Goal: Book appointment/travel/reservation

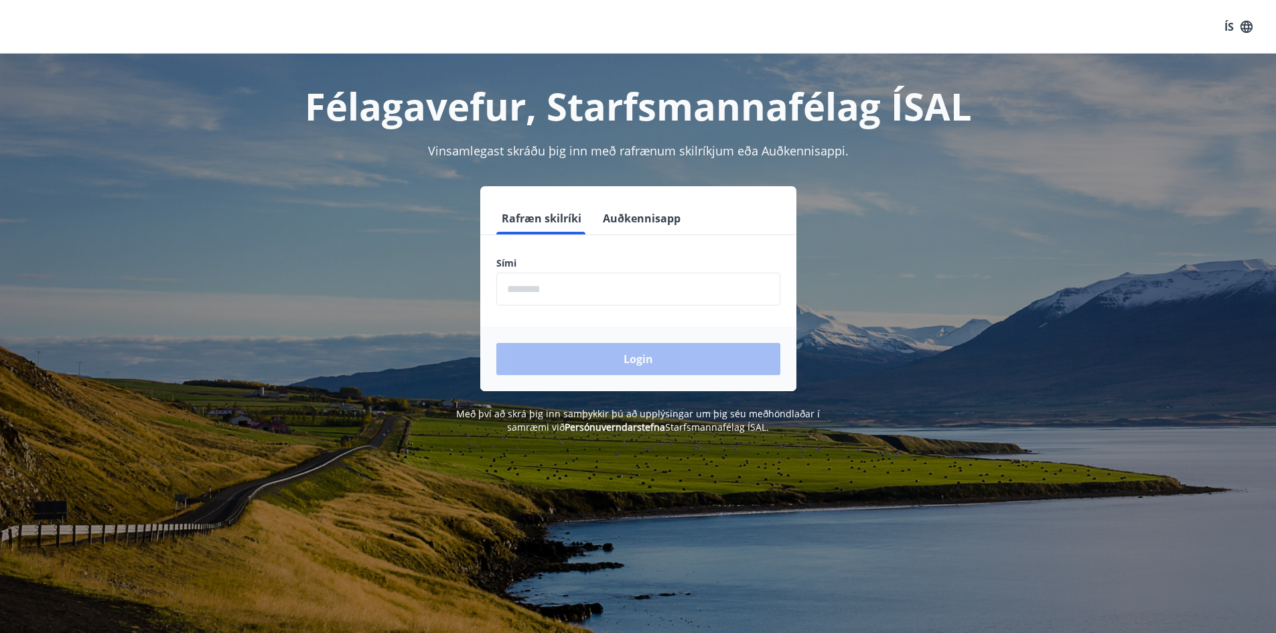
click at [614, 299] on input "phone" at bounding box center [638, 289] width 284 height 33
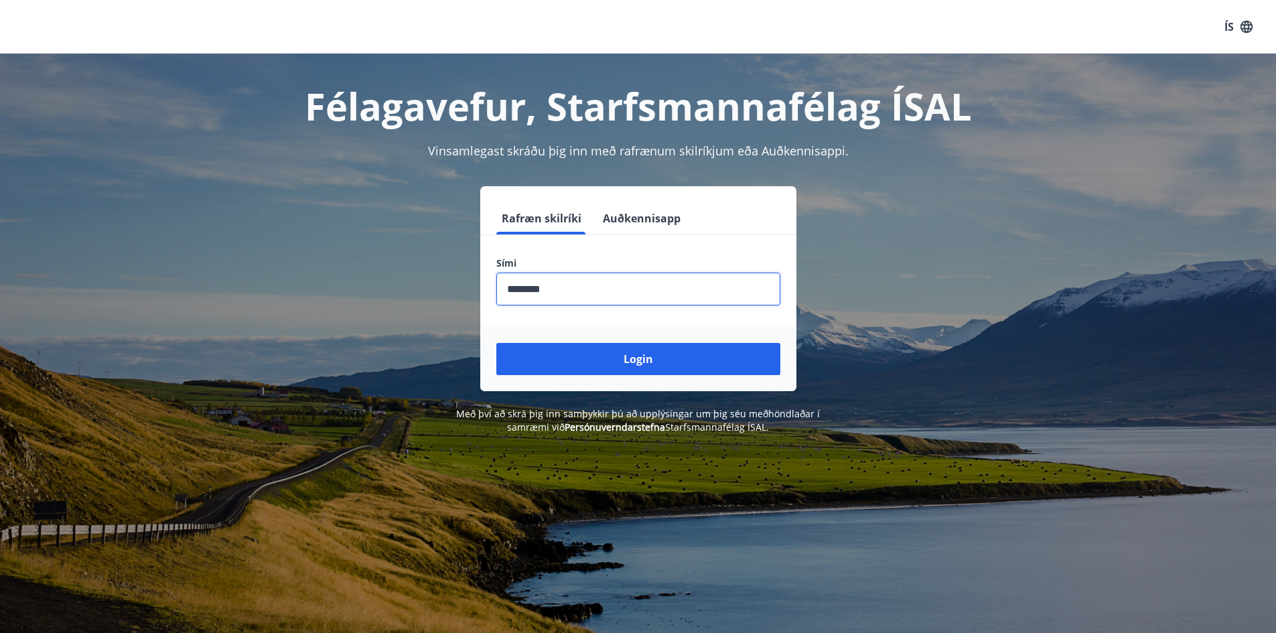
type input "********"
click at [496, 343] on button "Login" at bounding box center [638, 359] width 284 height 32
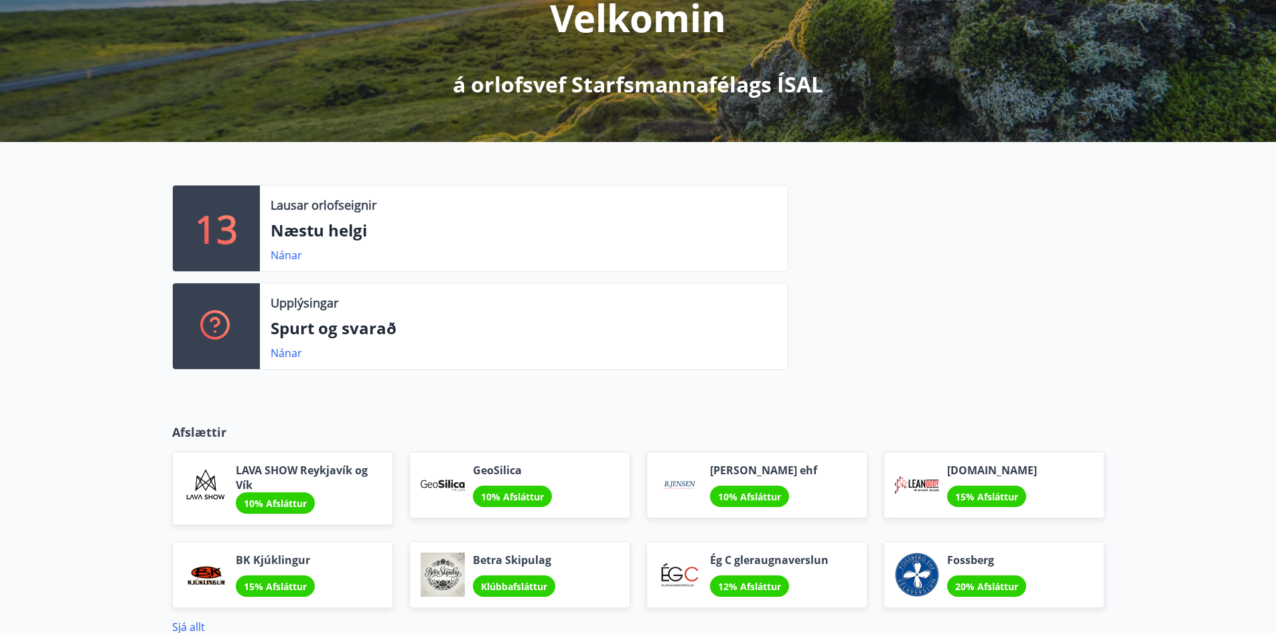
scroll to position [159, 0]
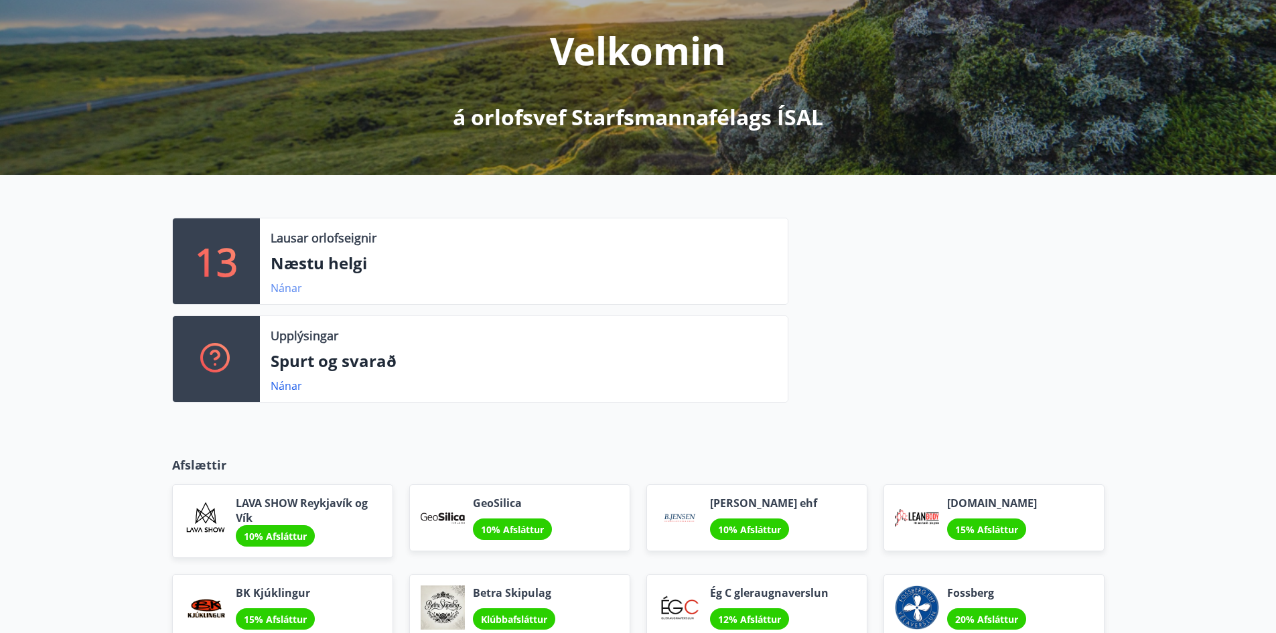
click at [279, 291] on link "Nánar" at bounding box center [286, 288] width 31 height 15
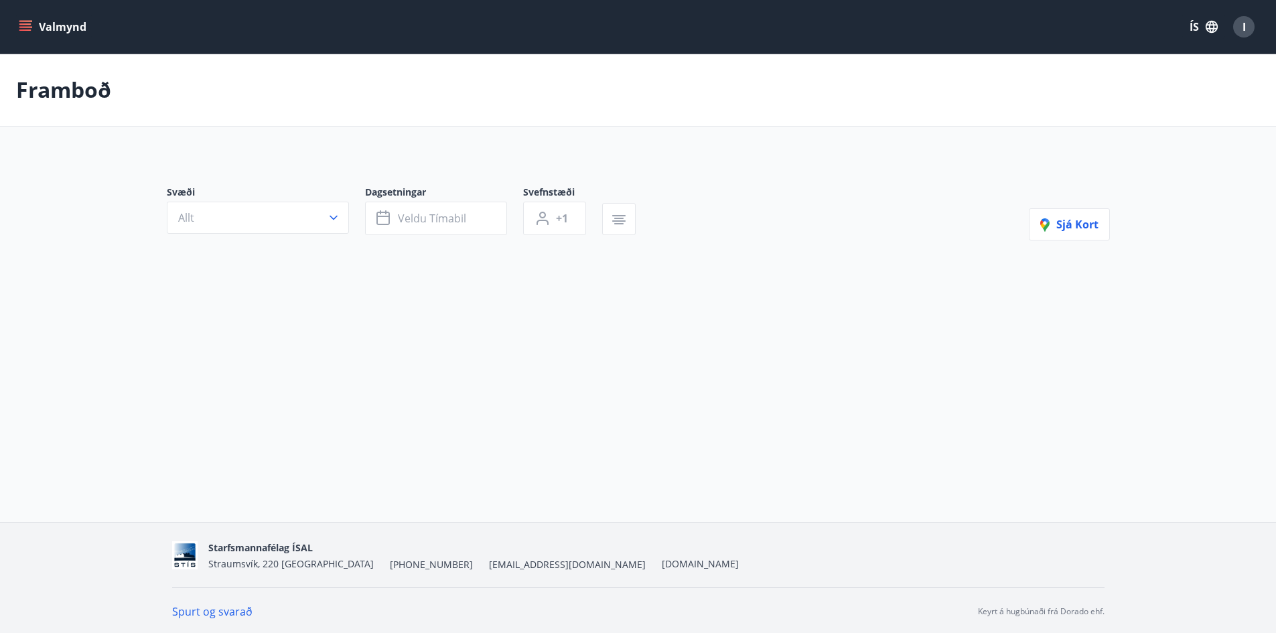
type input "*"
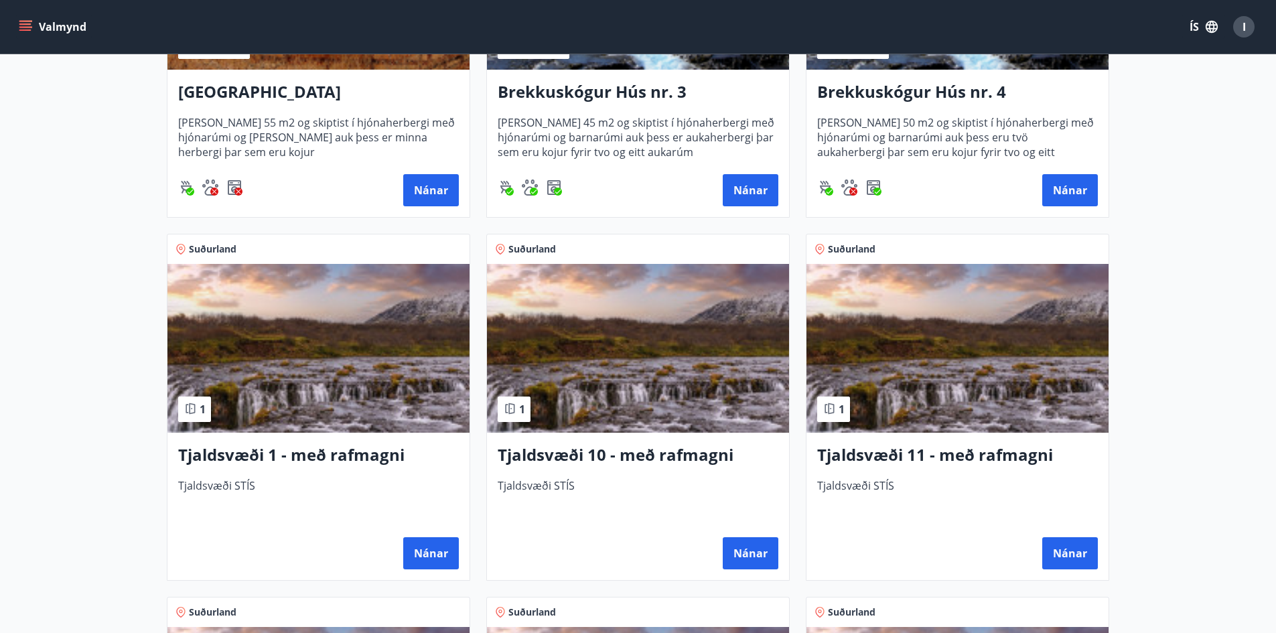
scroll to position [201, 0]
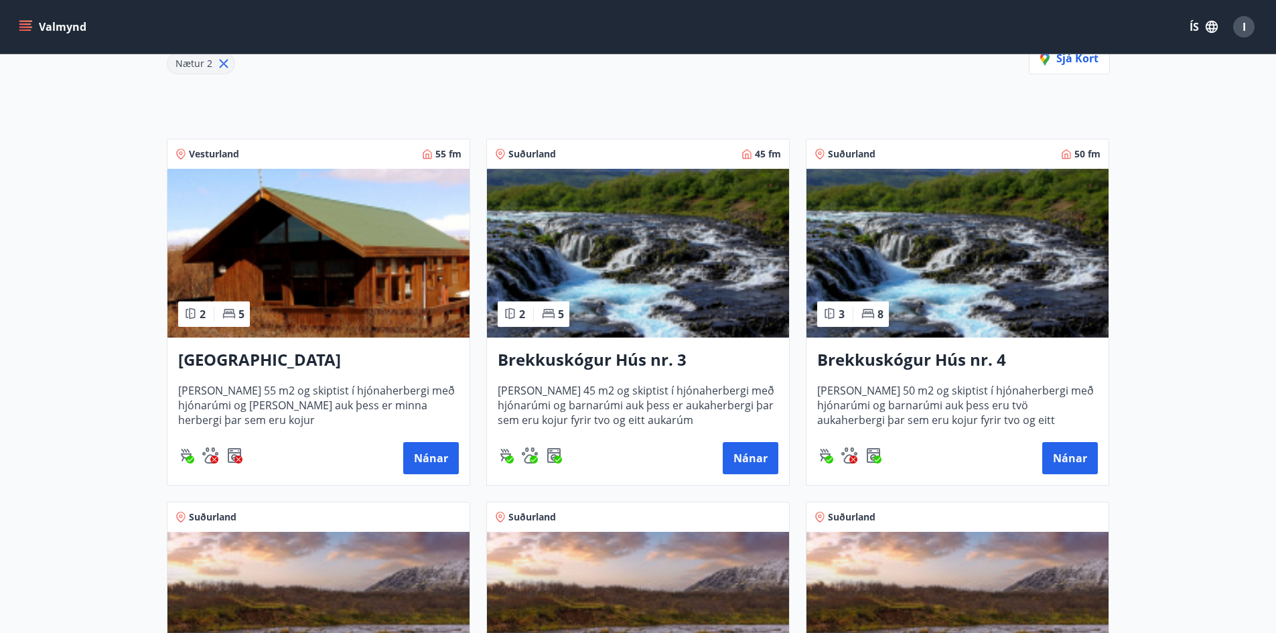
click at [247, 360] on h3 "Jötnagarðar" at bounding box center [318, 360] width 281 height 24
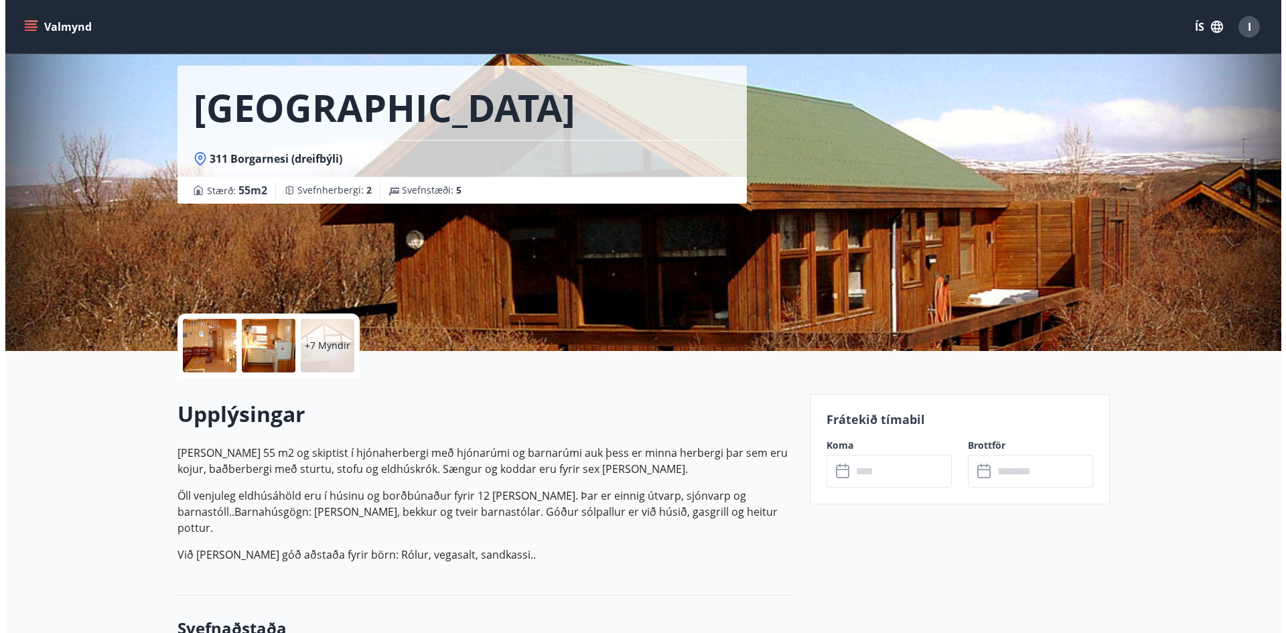
scroll to position [50, 0]
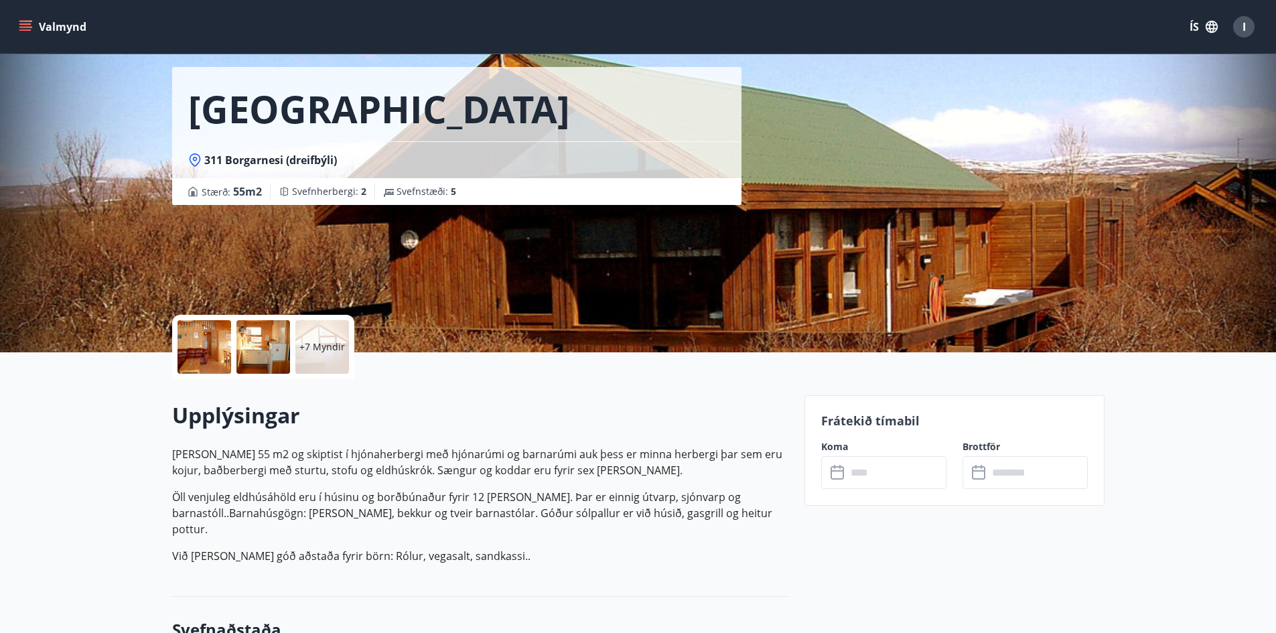
click at [192, 354] on div at bounding box center [205, 347] width 54 height 54
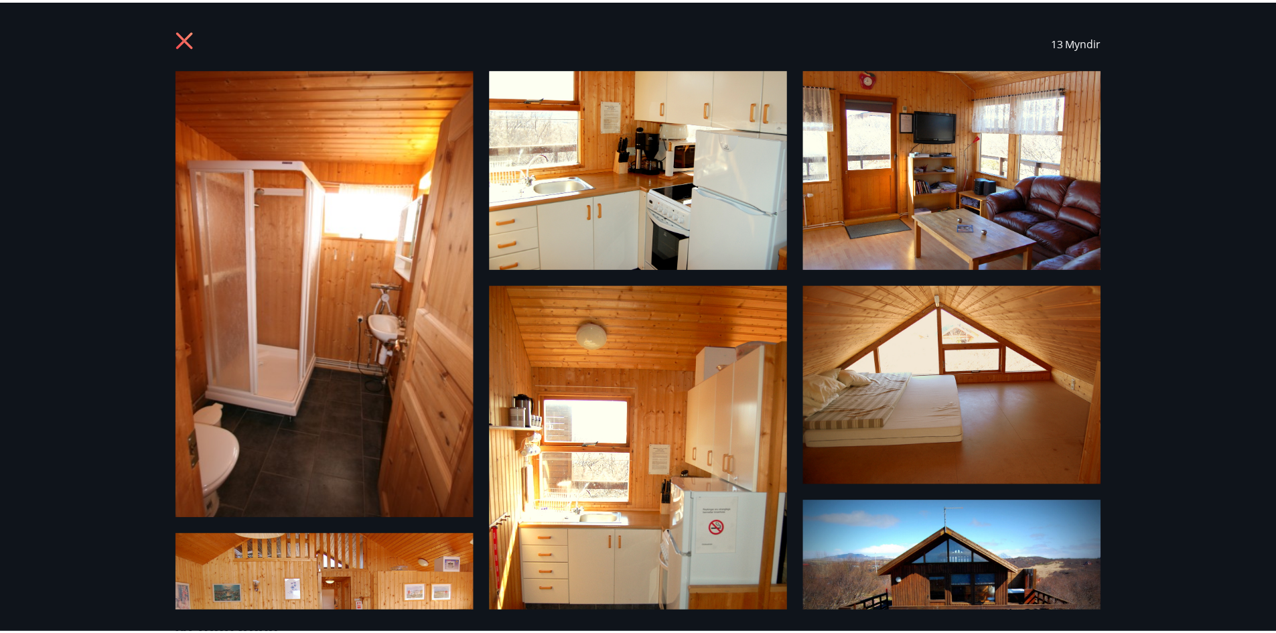
scroll to position [0, 0]
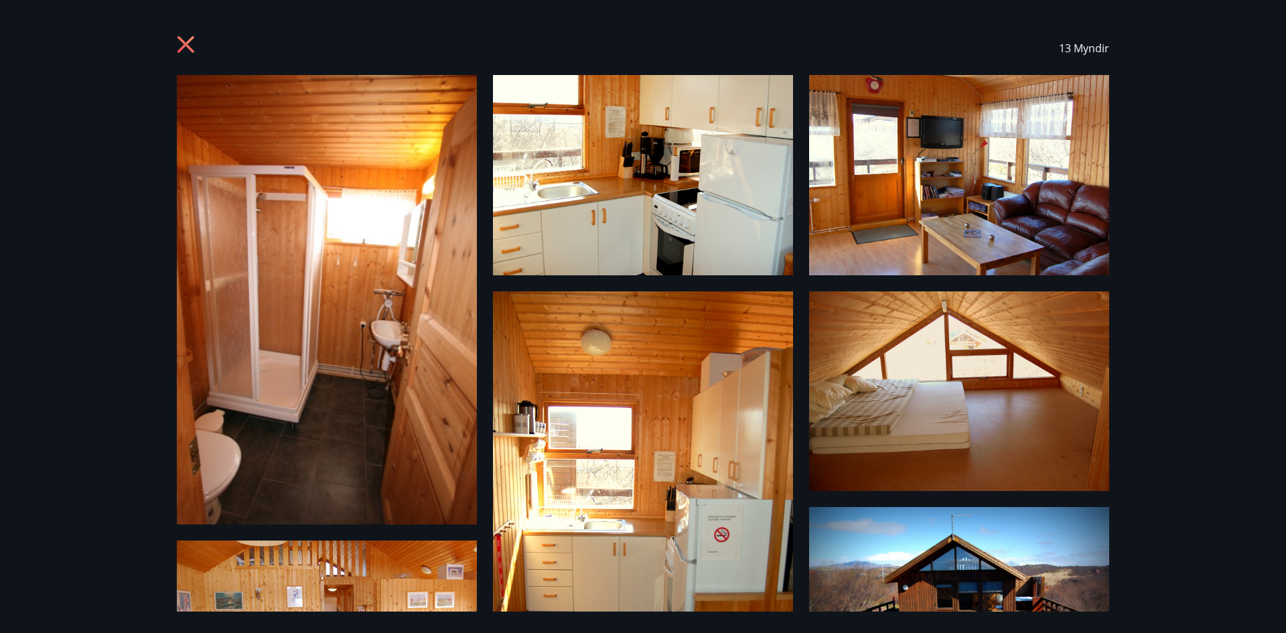
click at [186, 42] on icon at bounding box center [187, 46] width 21 height 21
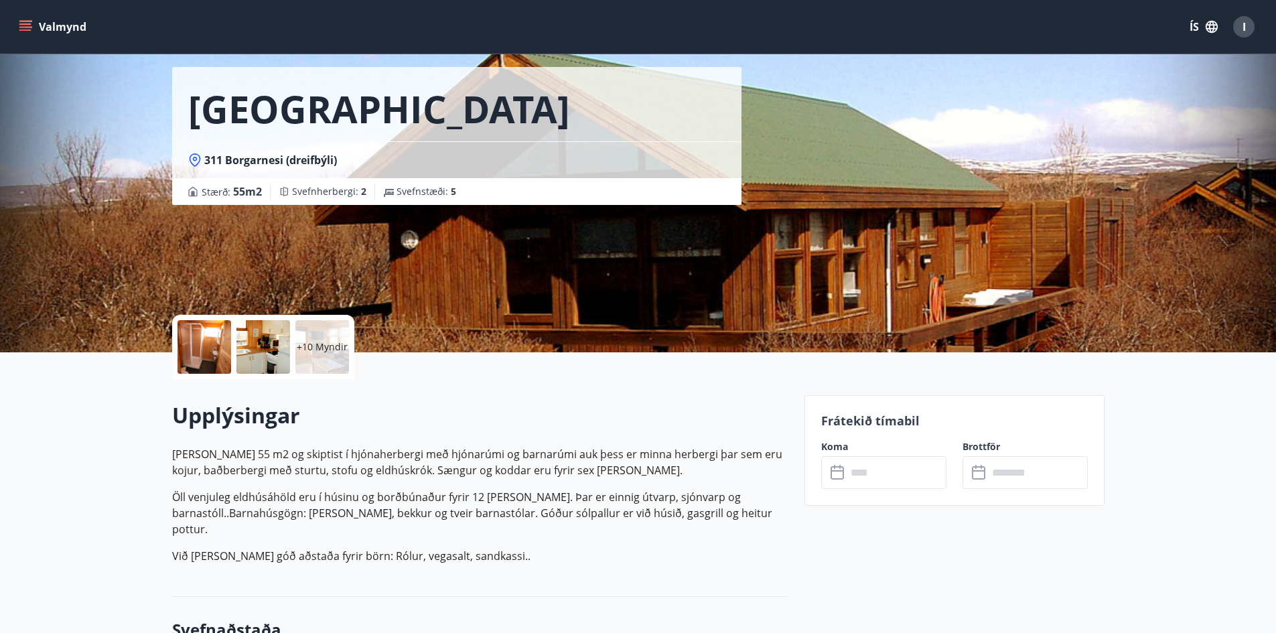
scroll to position [2, 0]
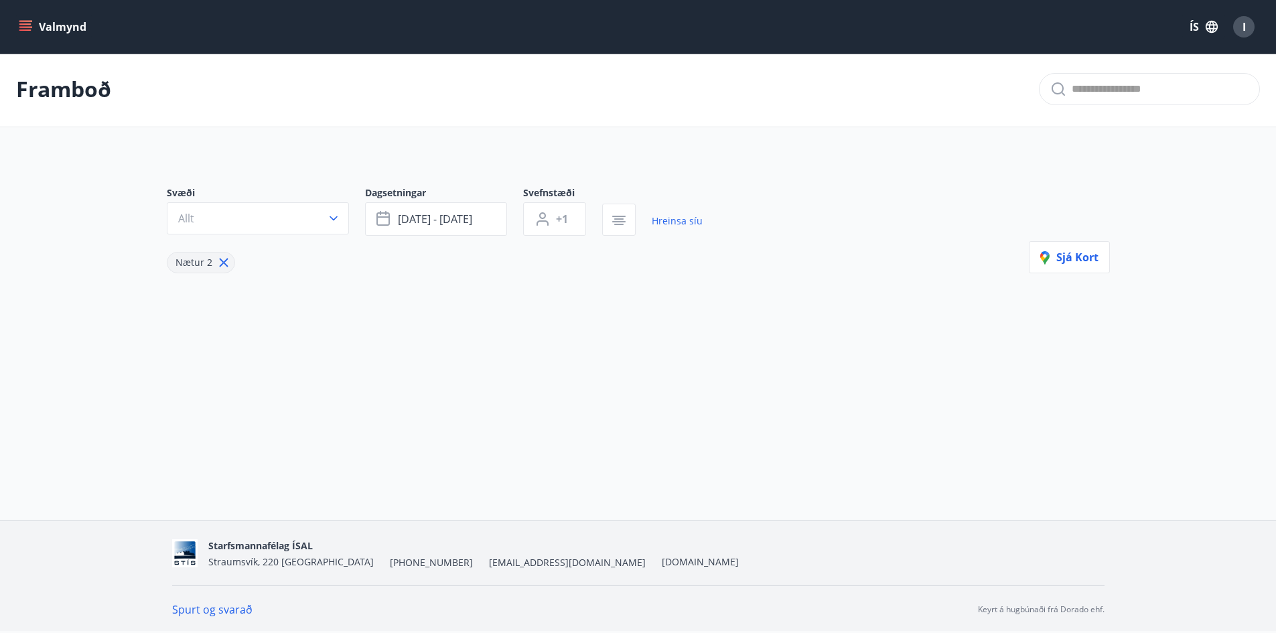
type input "*"
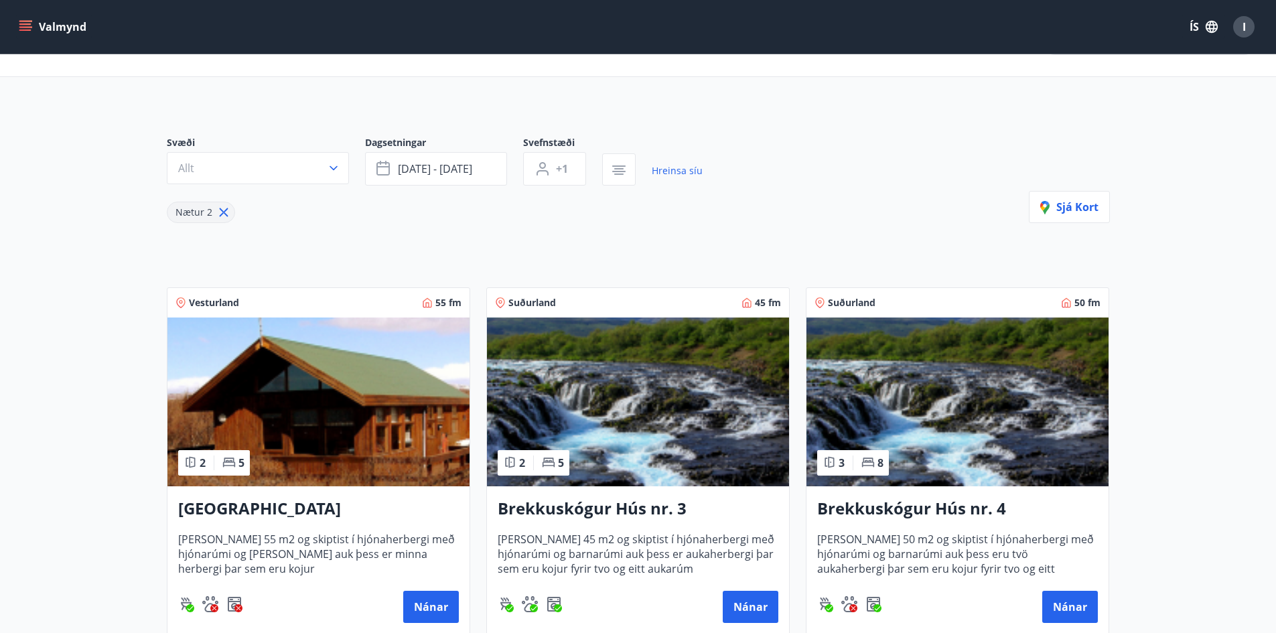
scroll to position [136, 0]
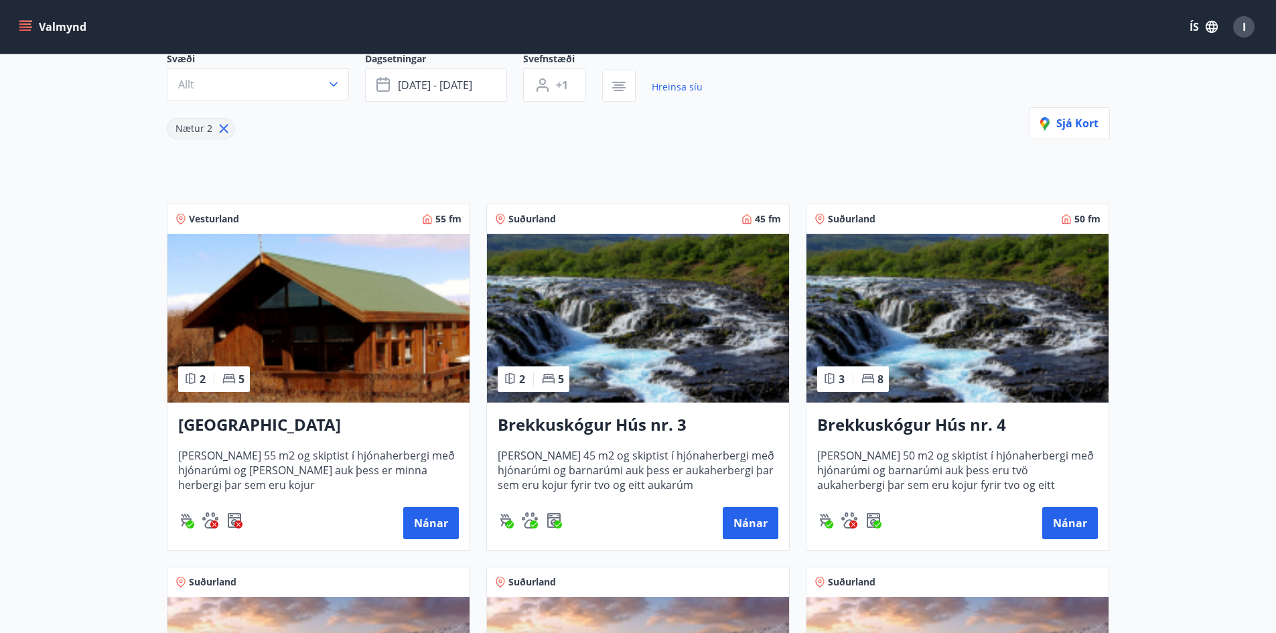
click at [573, 423] on h3 "Brekkuskógur Hús nr. 3" at bounding box center [638, 425] width 281 height 24
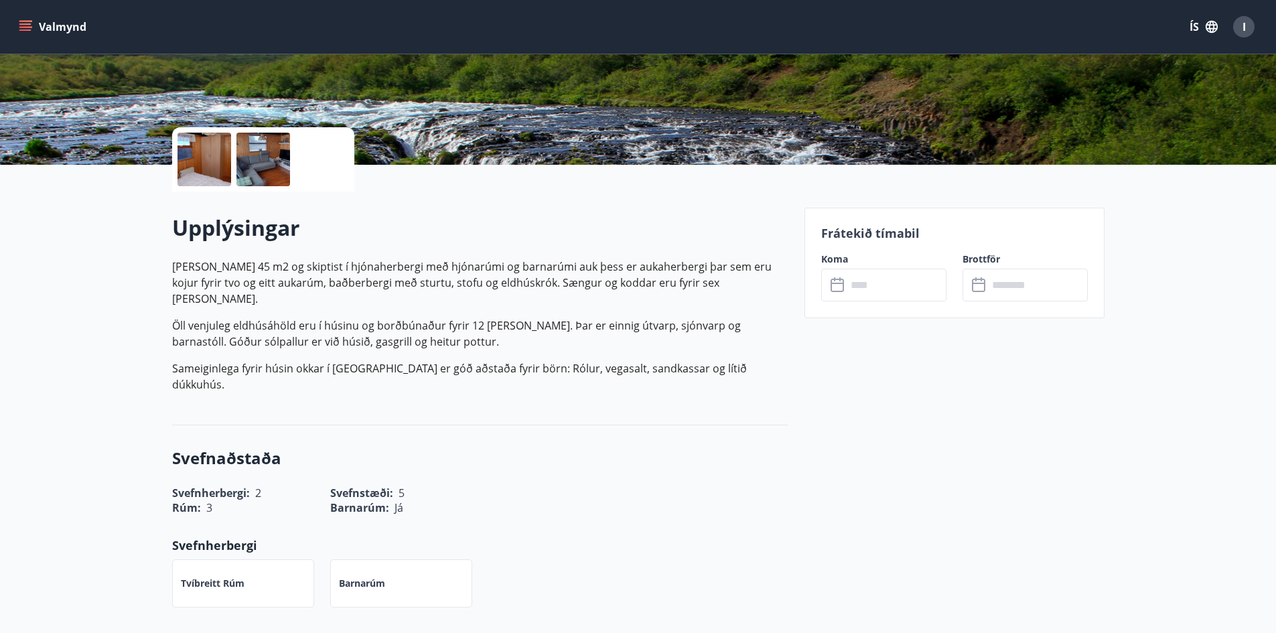
scroll to position [227, 0]
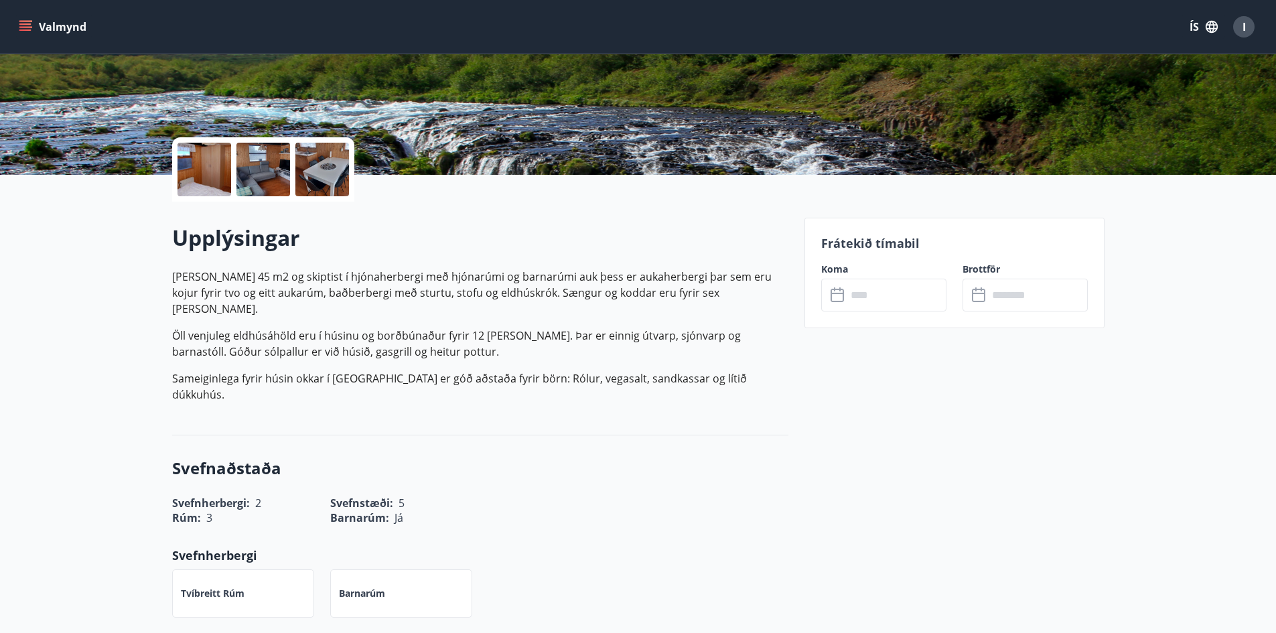
click at [199, 178] on div at bounding box center [205, 170] width 54 height 54
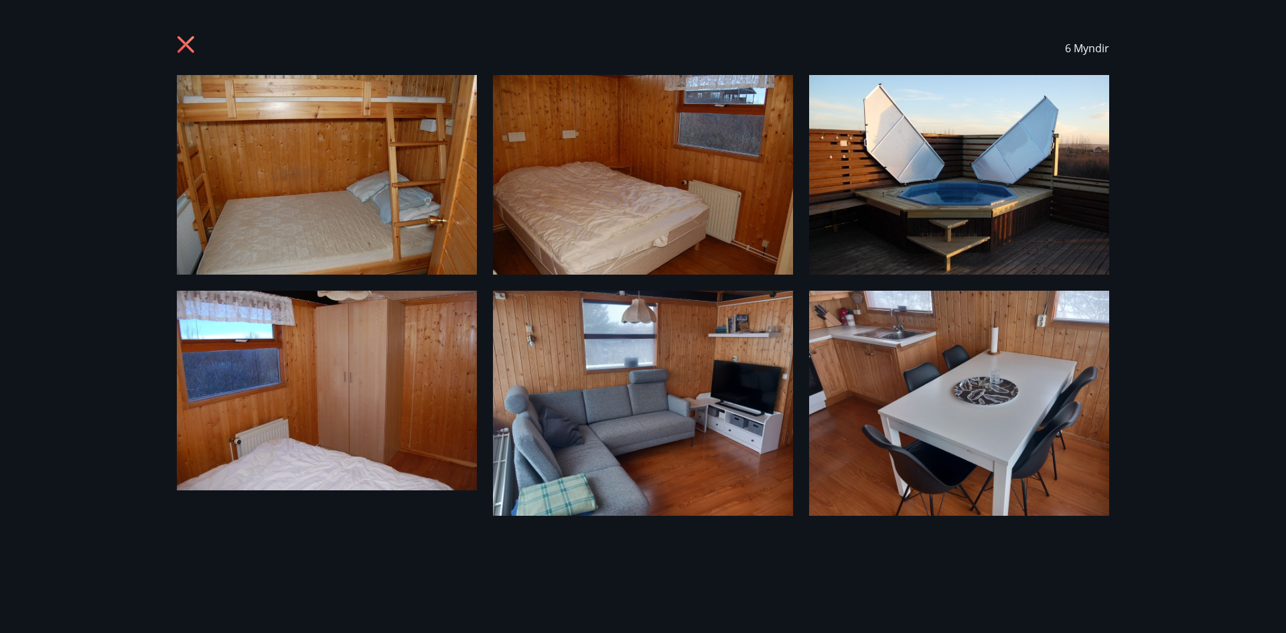
click at [184, 42] on icon at bounding box center [186, 44] width 17 height 17
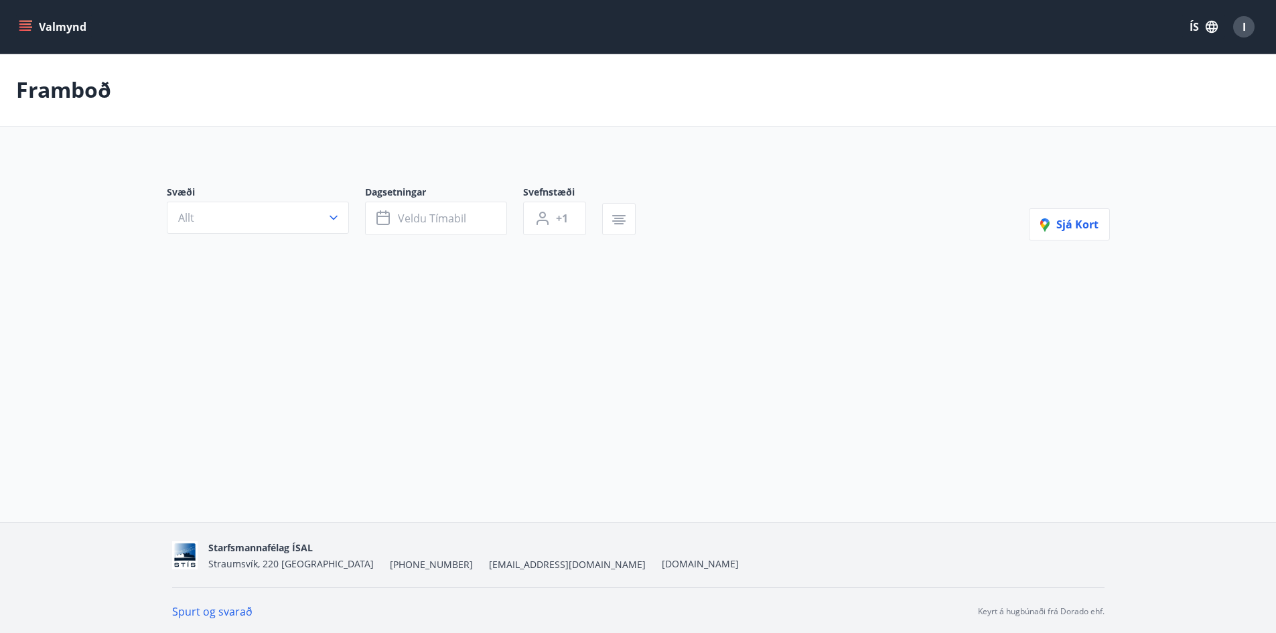
type input "*"
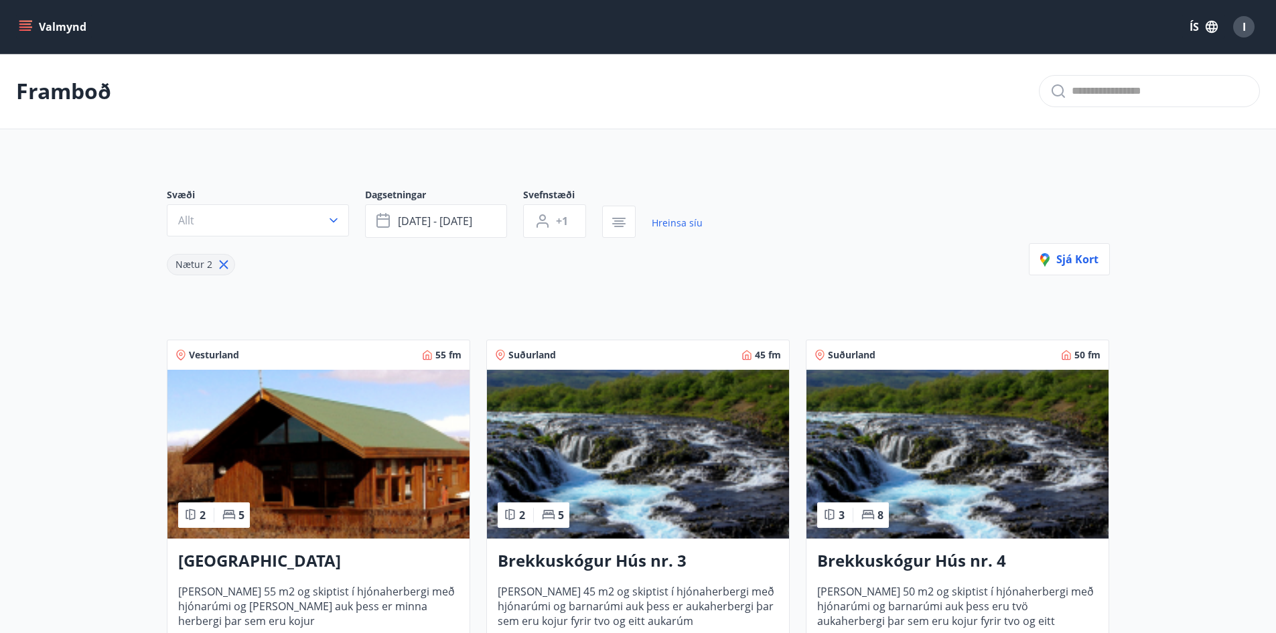
click at [994, 489] on img at bounding box center [958, 454] width 302 height 169
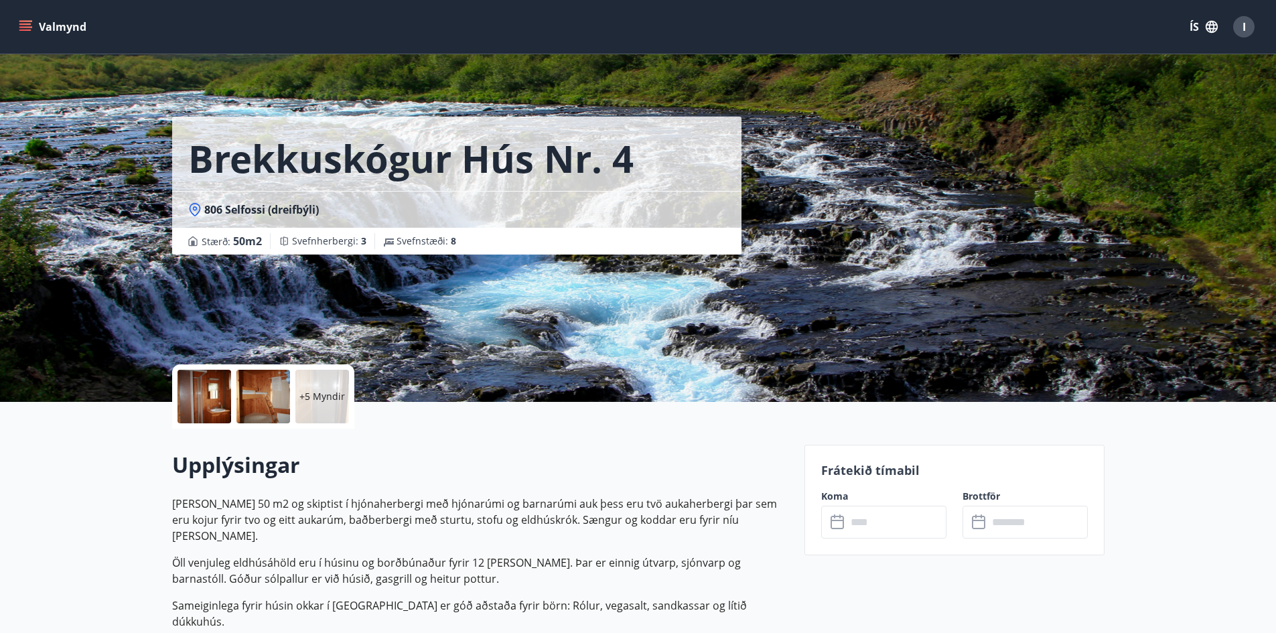
click at [210, 391] on div at bounding box center [205, 397] width 54 height 54
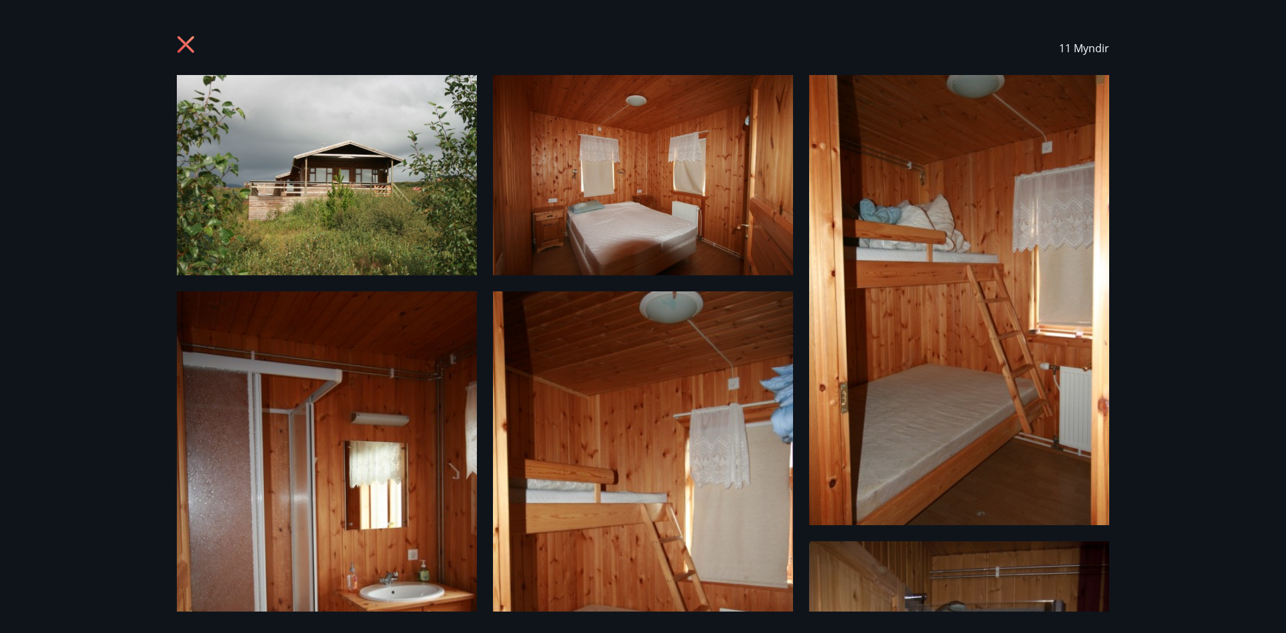
click at [186, 46] on icon at bounding box center [185, 44] width 3 height 3
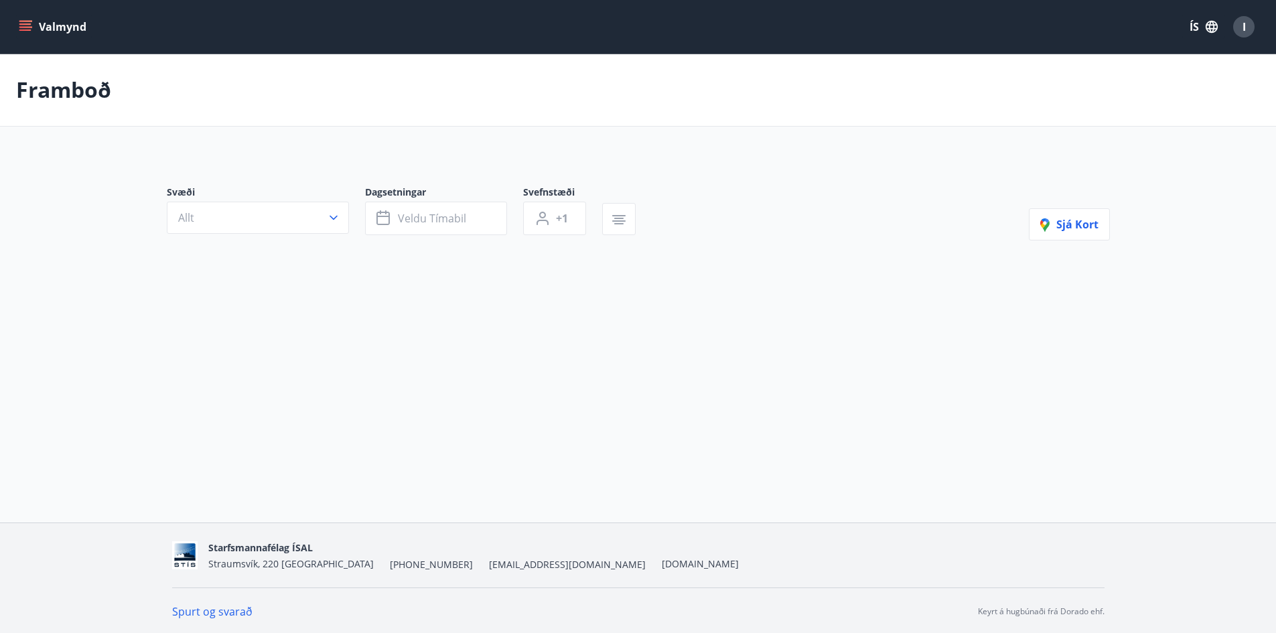
type input "*"
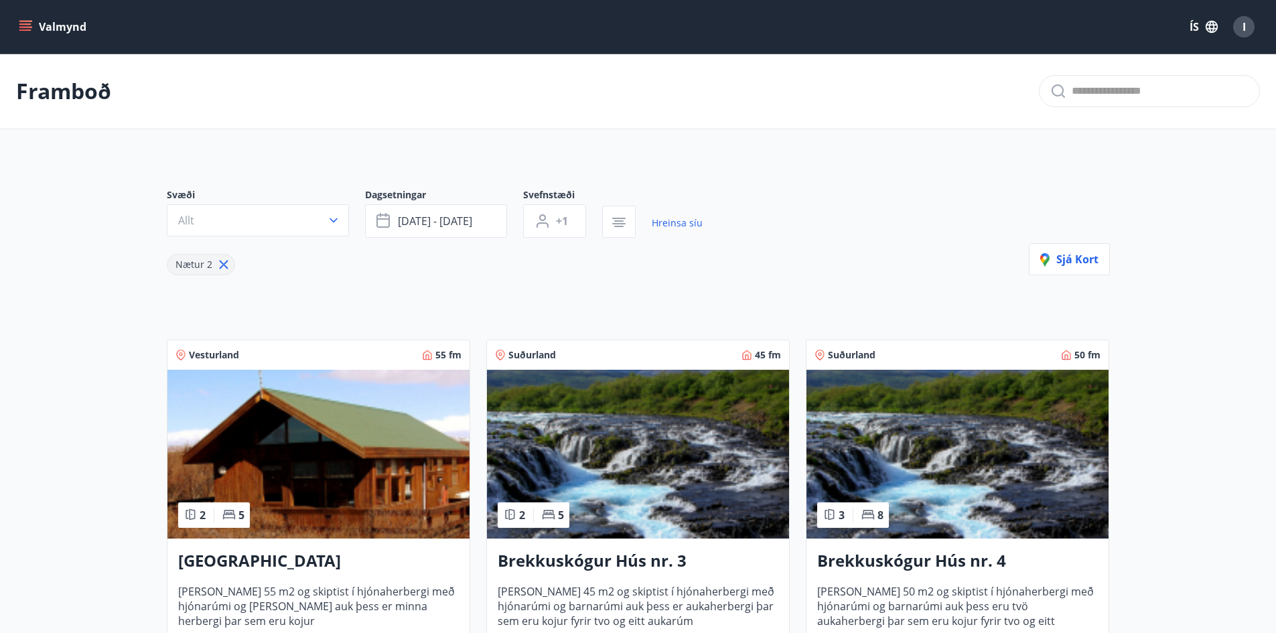
click at [30, 28] on icon "menu" at bounding box center [25, 26] width 13 height 13
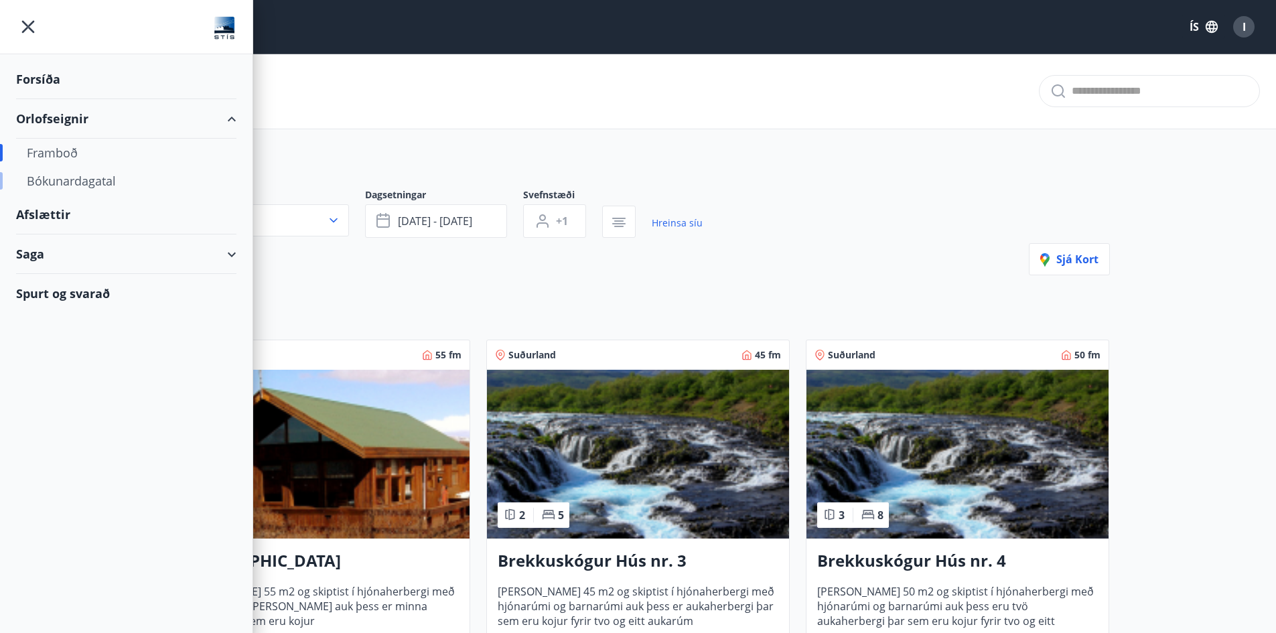
click at [74, 188] on div "Bókunardagatal" at bounding box center [126, 181] width 199 height 28
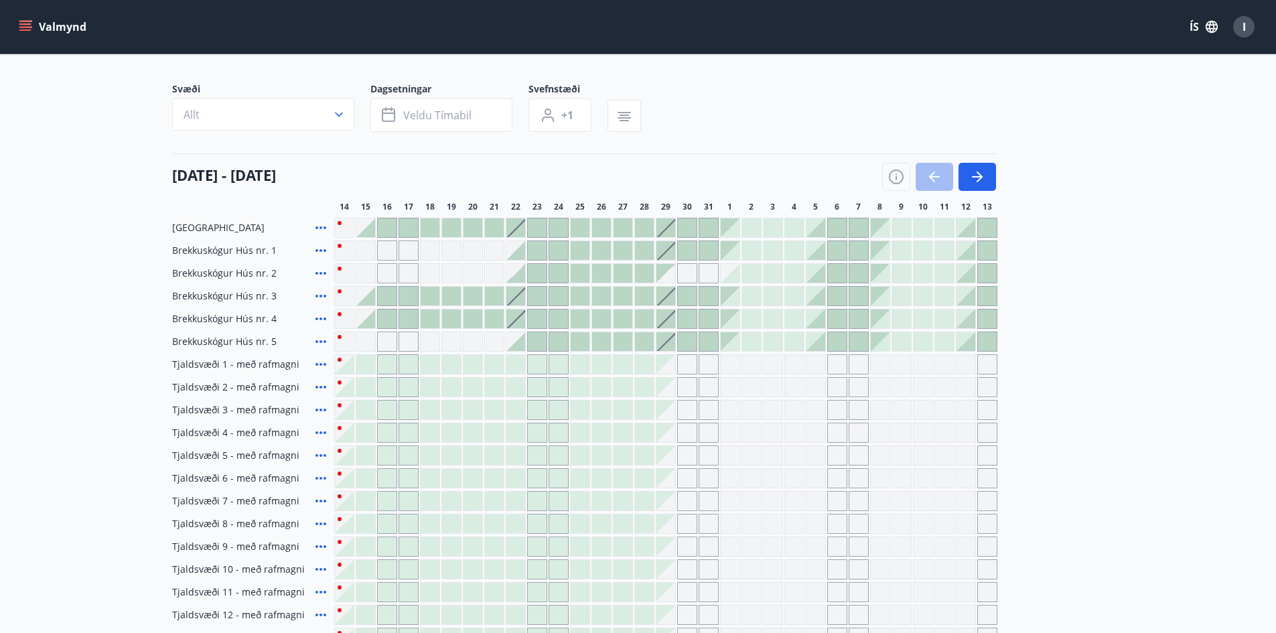
scroll to position [12, 0]
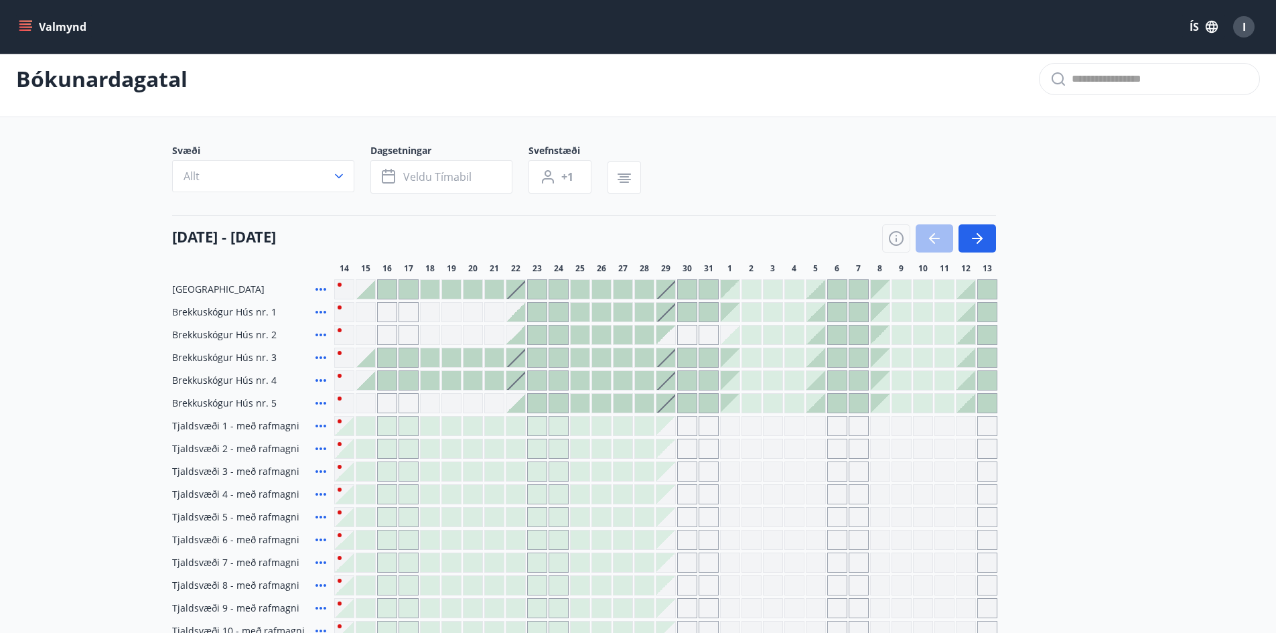
click at [322, 287] on icon at bounding box center [321, 289] width 16 height 16
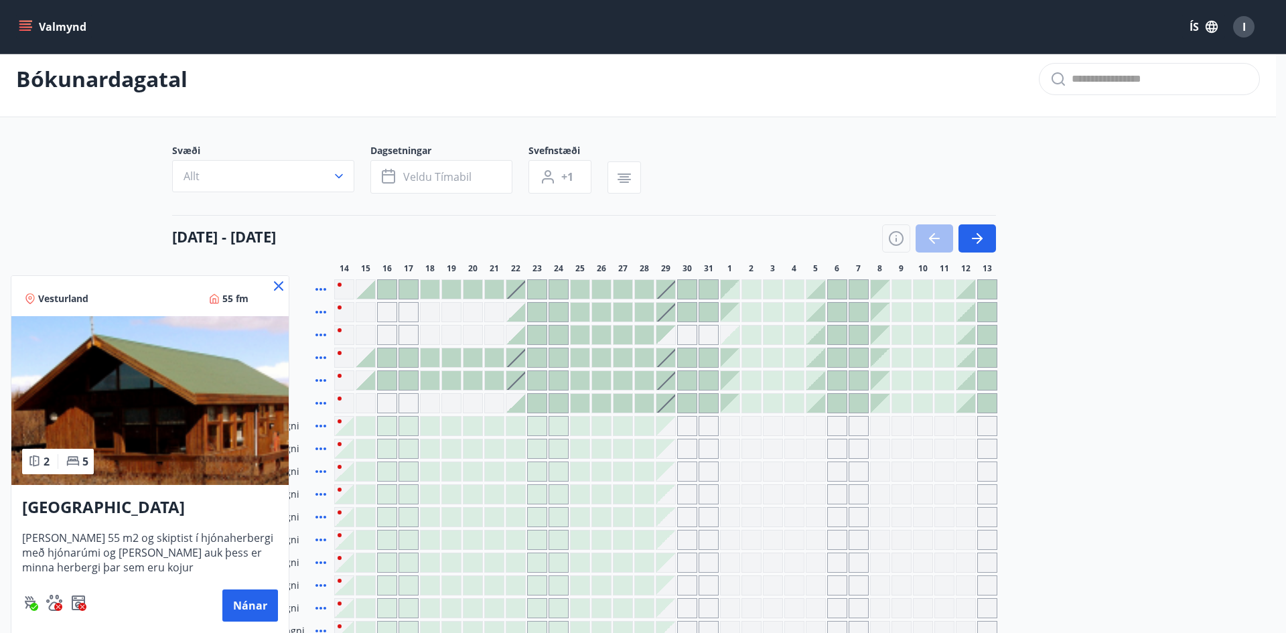
click at [278, 287] on icon at bounding box center [278, 285] width 9 height 9
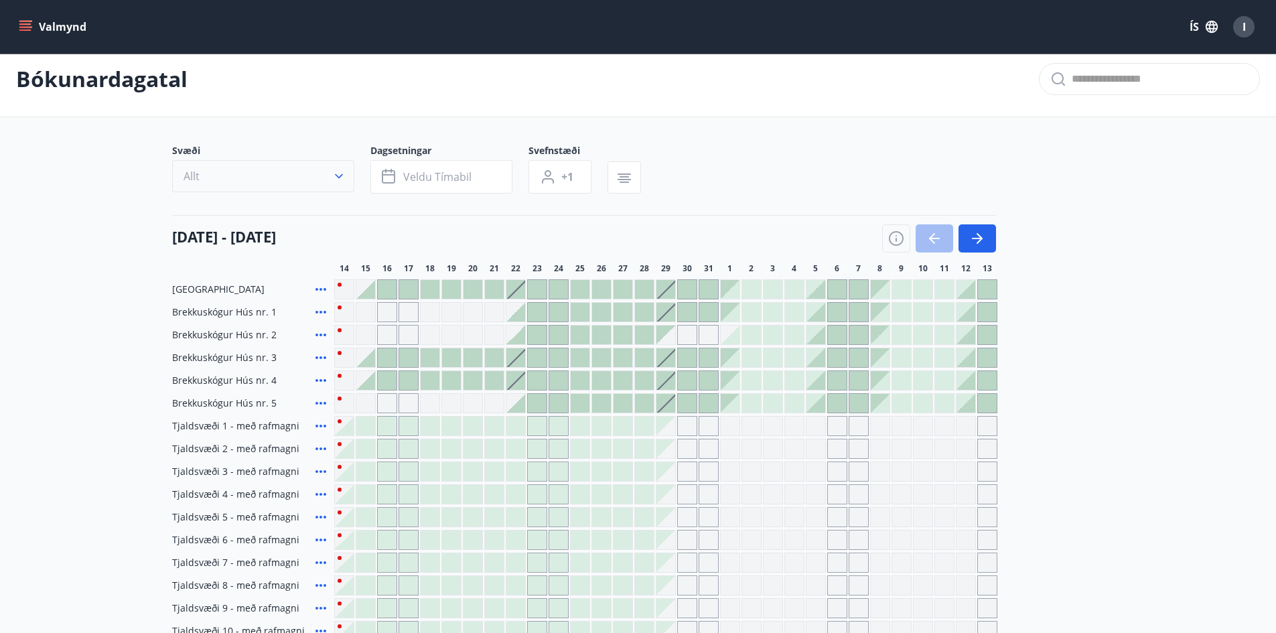
click at [346, 174] on button "Allt" at bounding box center [263, 176] width 182 height 32
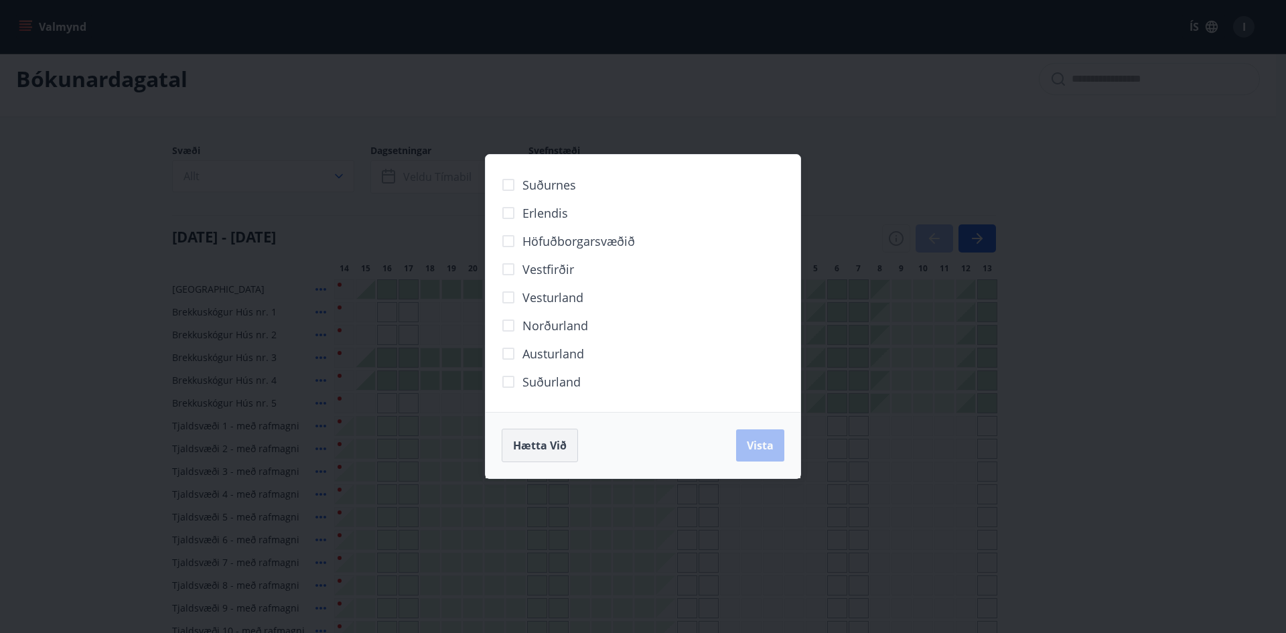
click at [557, 433] on button "Hætta við" at bounding box center [540, 445] width 76 height 33
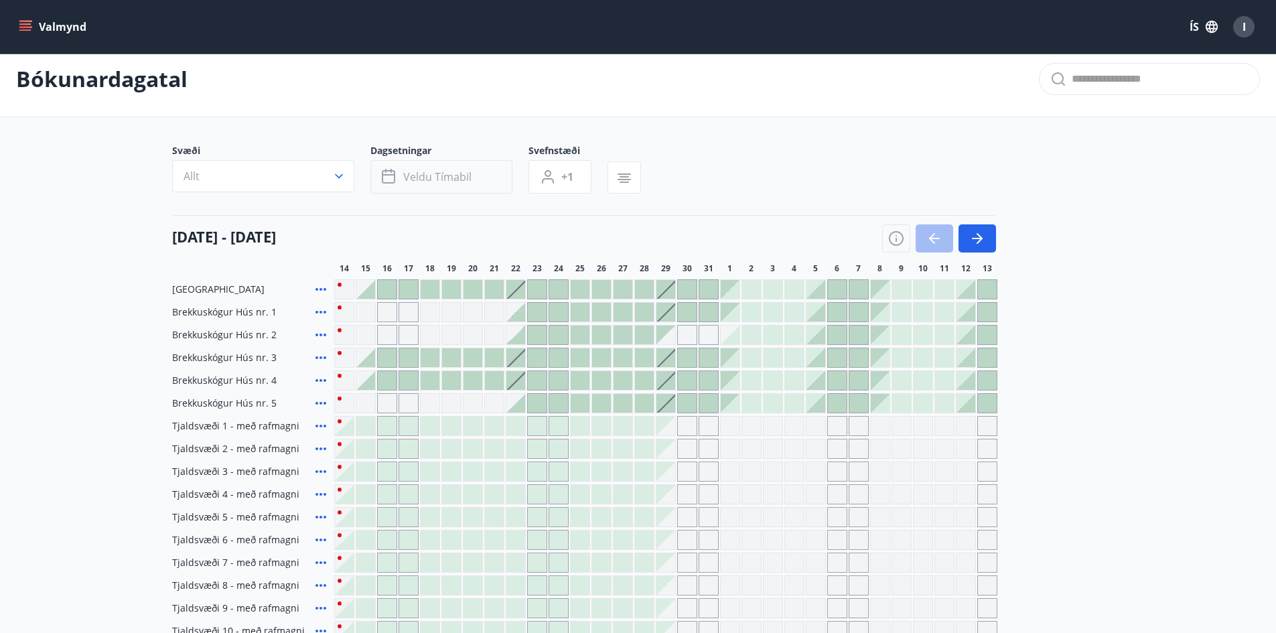
click at [442, 177] on span "Veldu tímabil" at bounding box center [437, 176] width 68 height 15
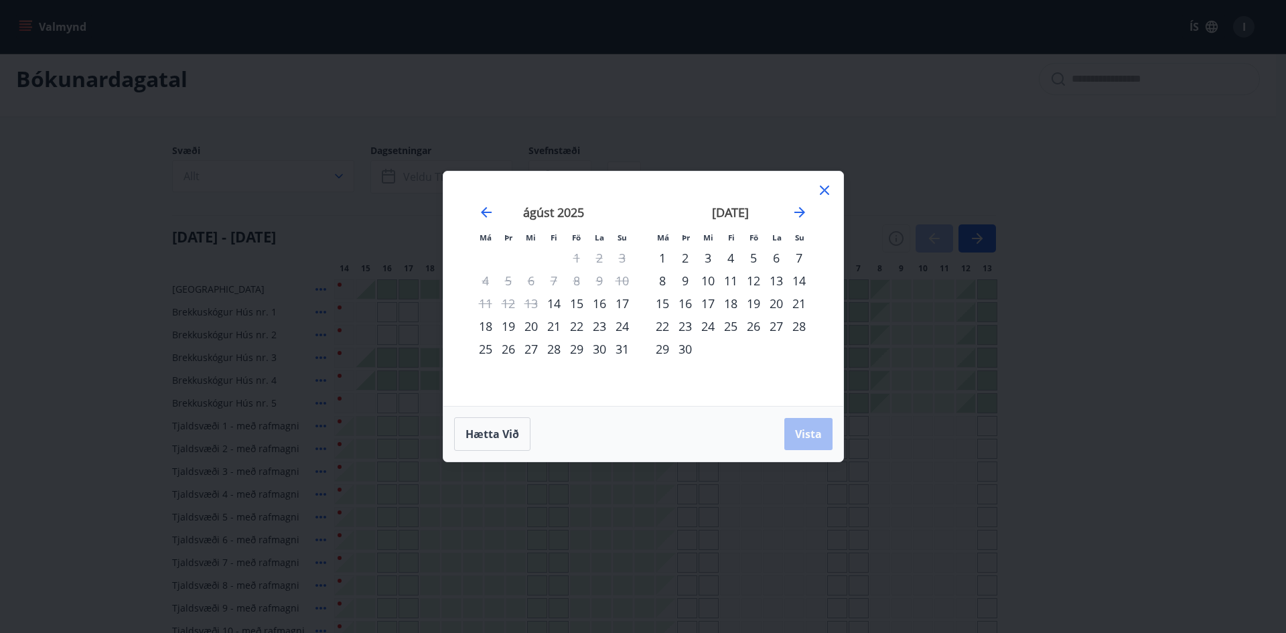
click at [580, 301] on div "15" at bounding box center [576, 303] width 23 height 23
click at [595, 301] on div "16" at bounding box center [599, 303] width 23 height 23
click at [625, 300] on div "17" at bounding box center [622, 303] width 23 height 23
click at [578, 303] on div "15" at bounding box center [576, 303] width 23 height 23
click at [618, 306] on div "17" at bounding box center [622, 303] width 23 height 23
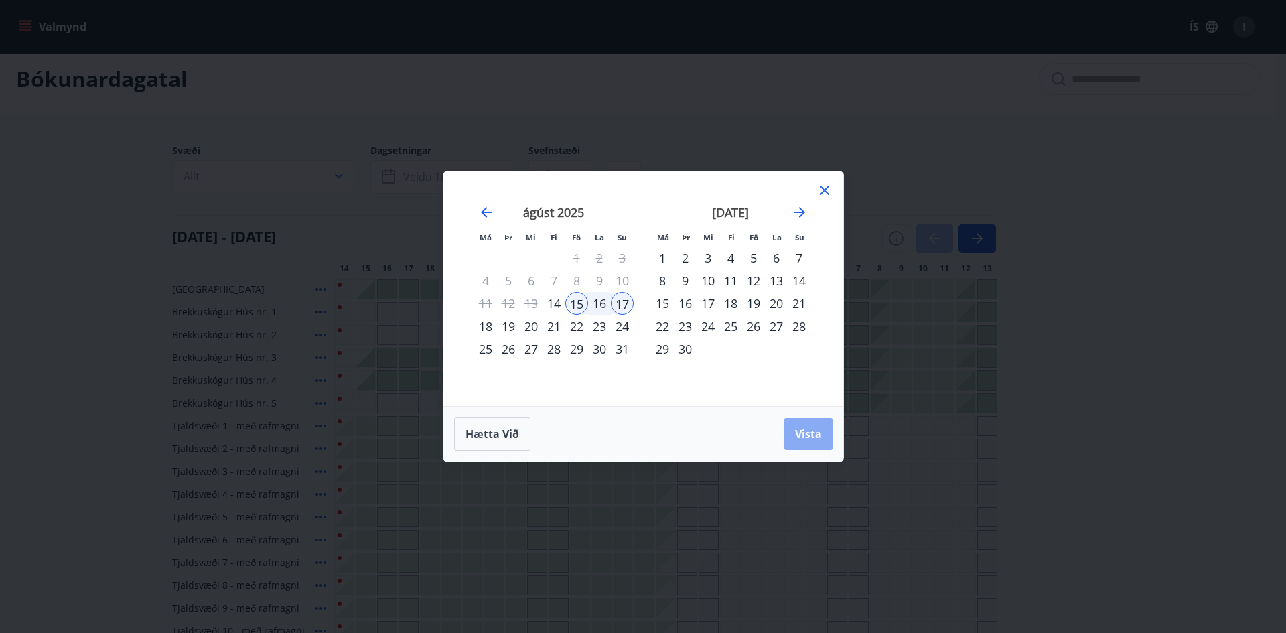
drag, startPoint x: 804, startPoint y: 437, endPoint x: 791, endPoint y: 431, distance: 15.0
click at [805, 437] on span "Vista" at bounding box center [808, 434] width 27 height 15
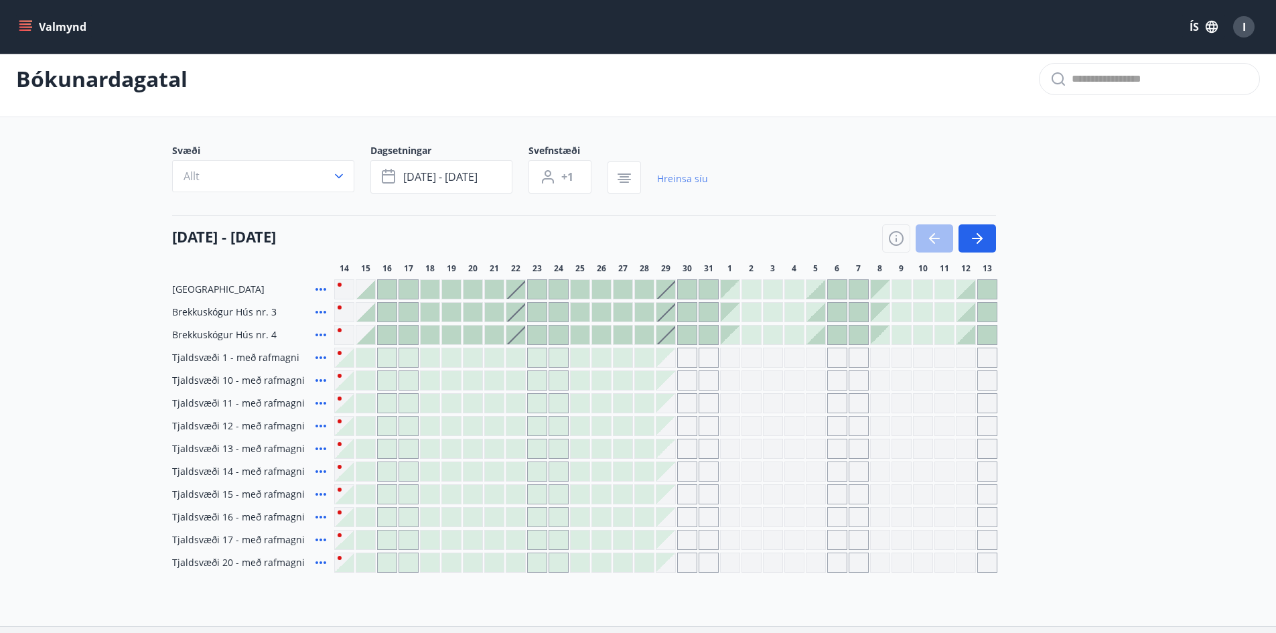
click at [674, 184] on link "Hreinsa síu" at bounding box center [682, 178] width 51 height 29
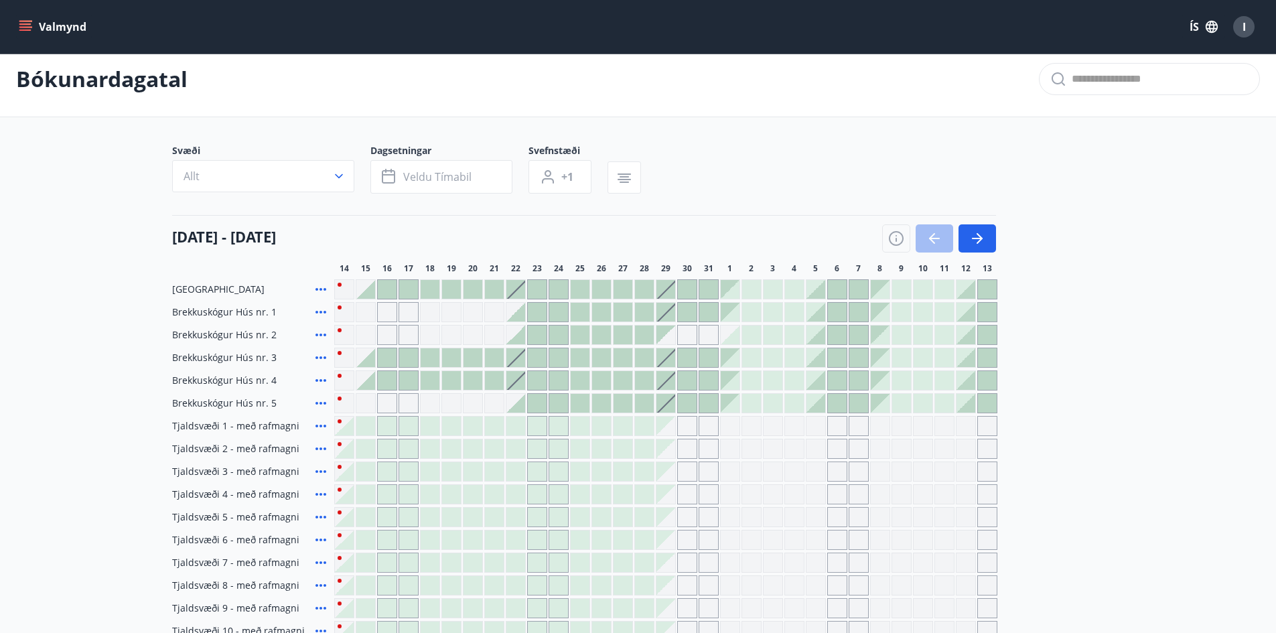
click at [27, 31] on icon "menu" at bounding box center [25, 29] width 12 height 1
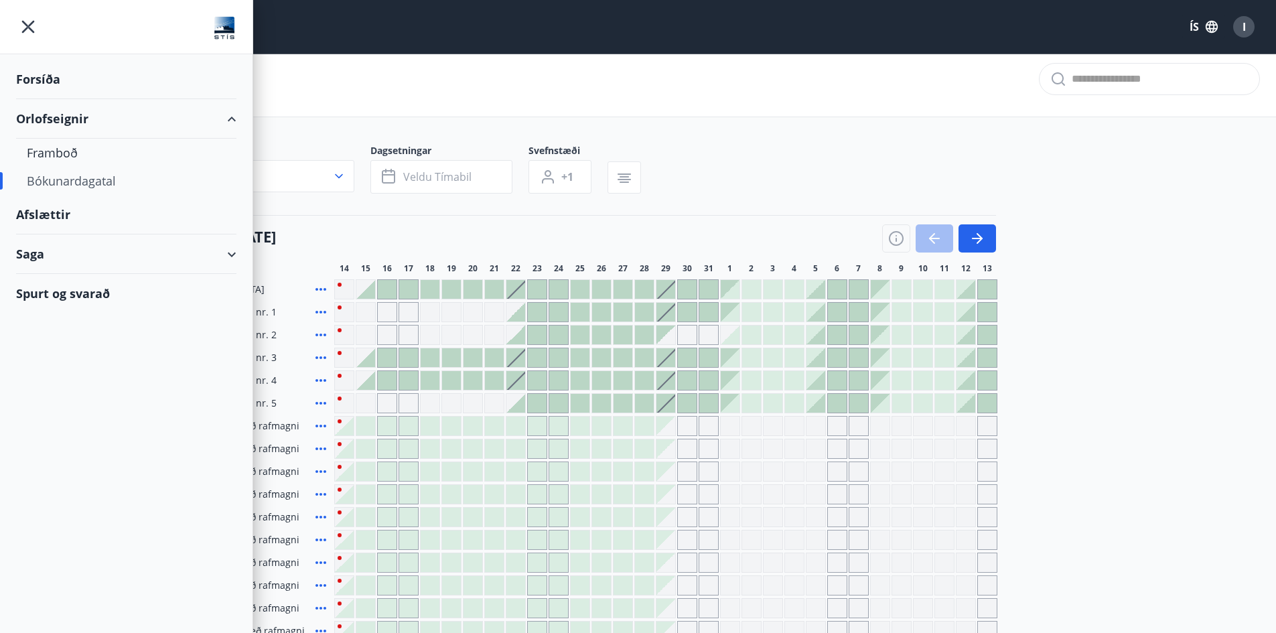
click at [176, 253] on div "Saga" at bounding box center [126, 254] width 220 height 40
click at [58, 346] on div "Punktar" at bounding box center [126, 344] width 199 height 28
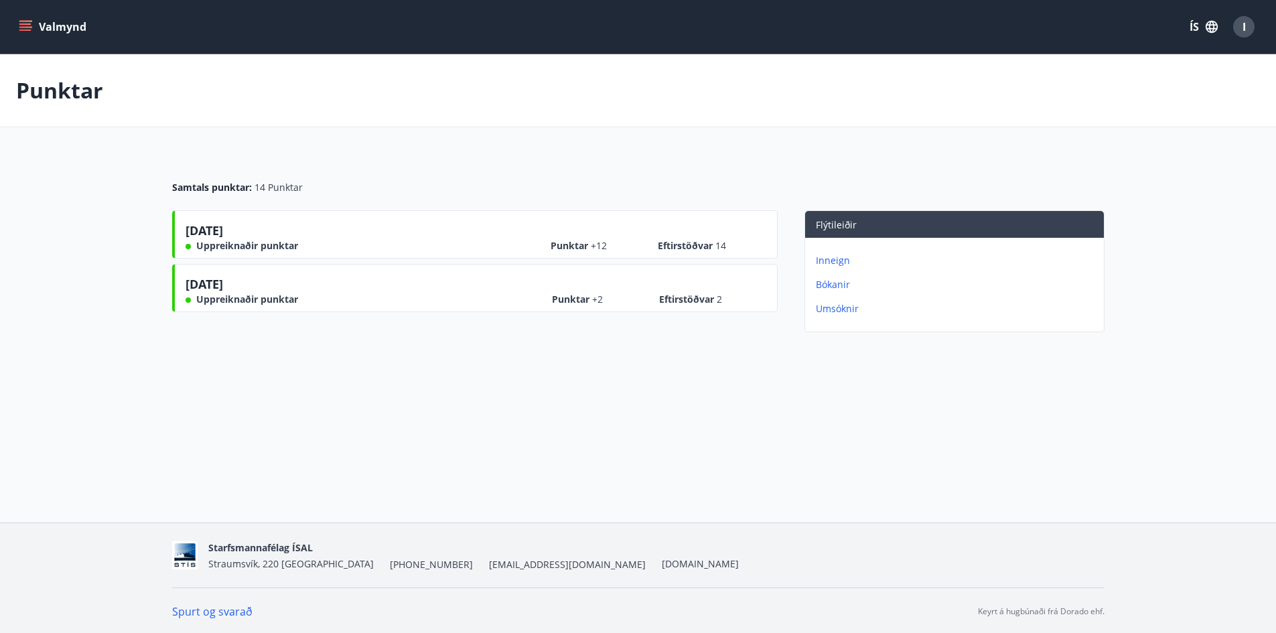
click at [29, 23] on icon "menu" at bounding box center [25, 23] width 12 height 1
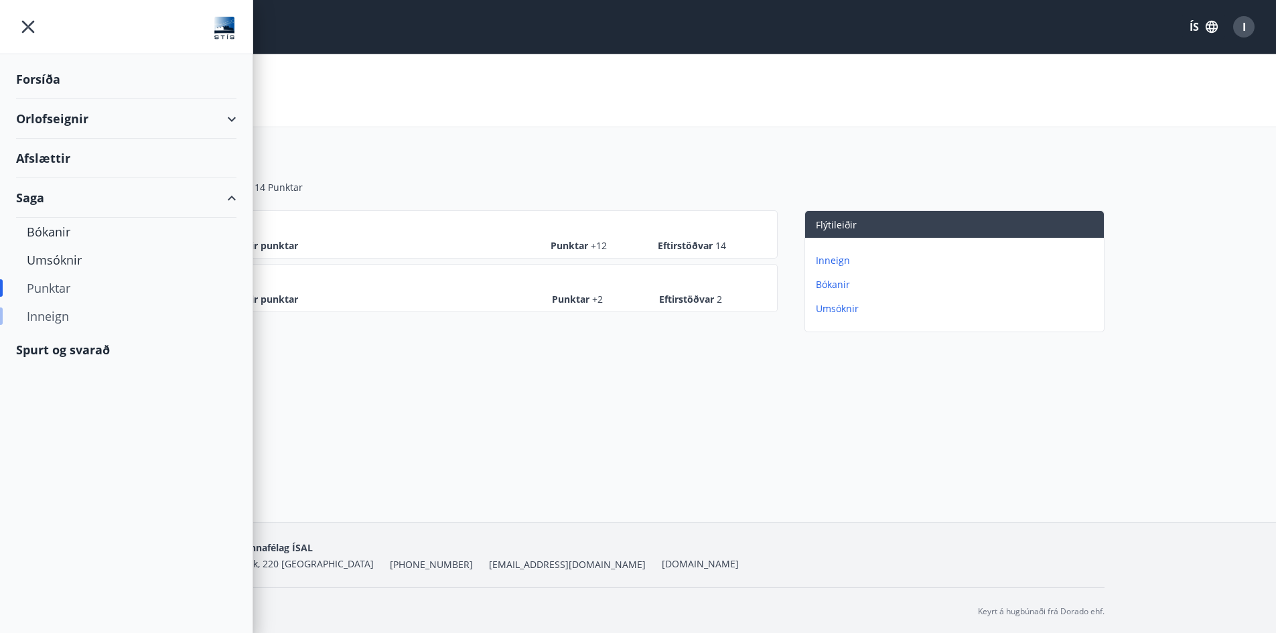
click at [79, 320] on div "Inneign" at bounding box center [126, 316] width 199 height 28
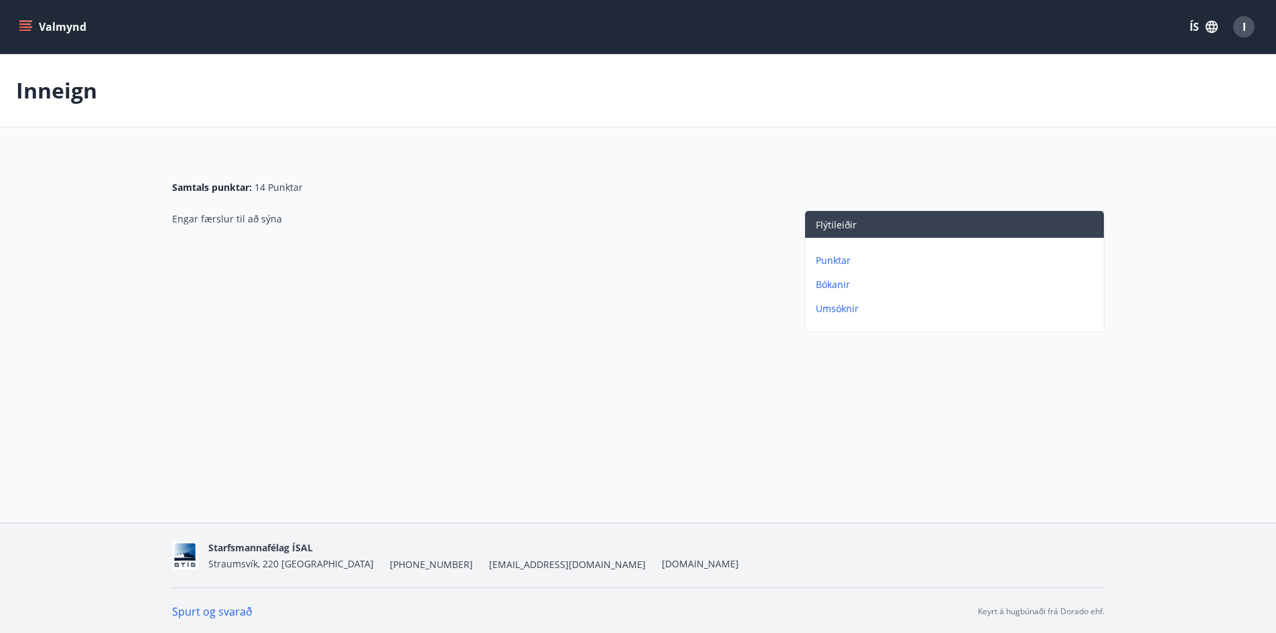
click at [36, 25] on button "Valmynd" at bounding box center [54, 27] width 76 height 24
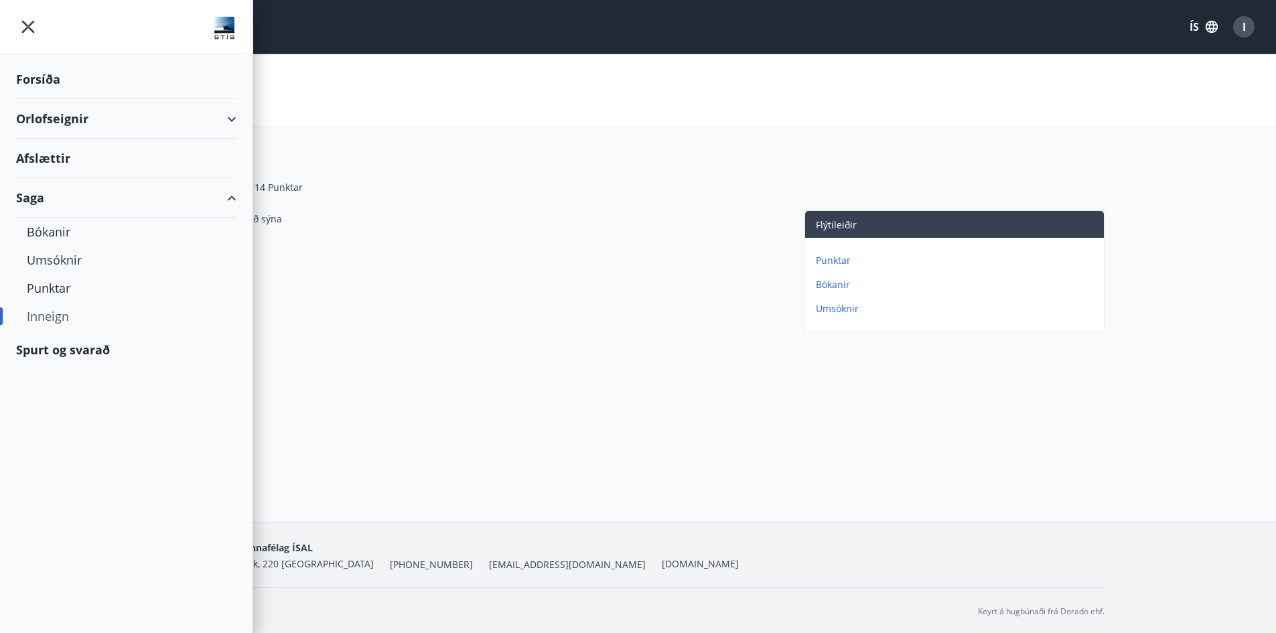
click at [66, 348] on div "Spurt og svarað" at bounding box center [126, 349] width 220 height 39
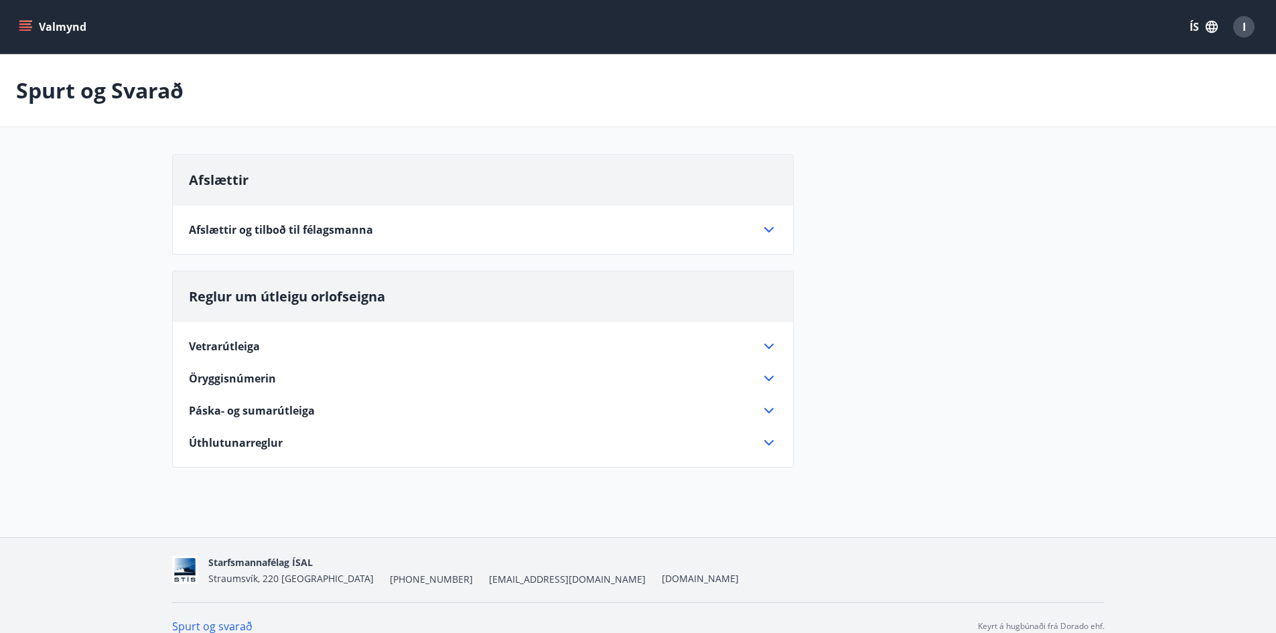
click at [773, 230] on icon at bounding box center [769, 230] width 16 height 16
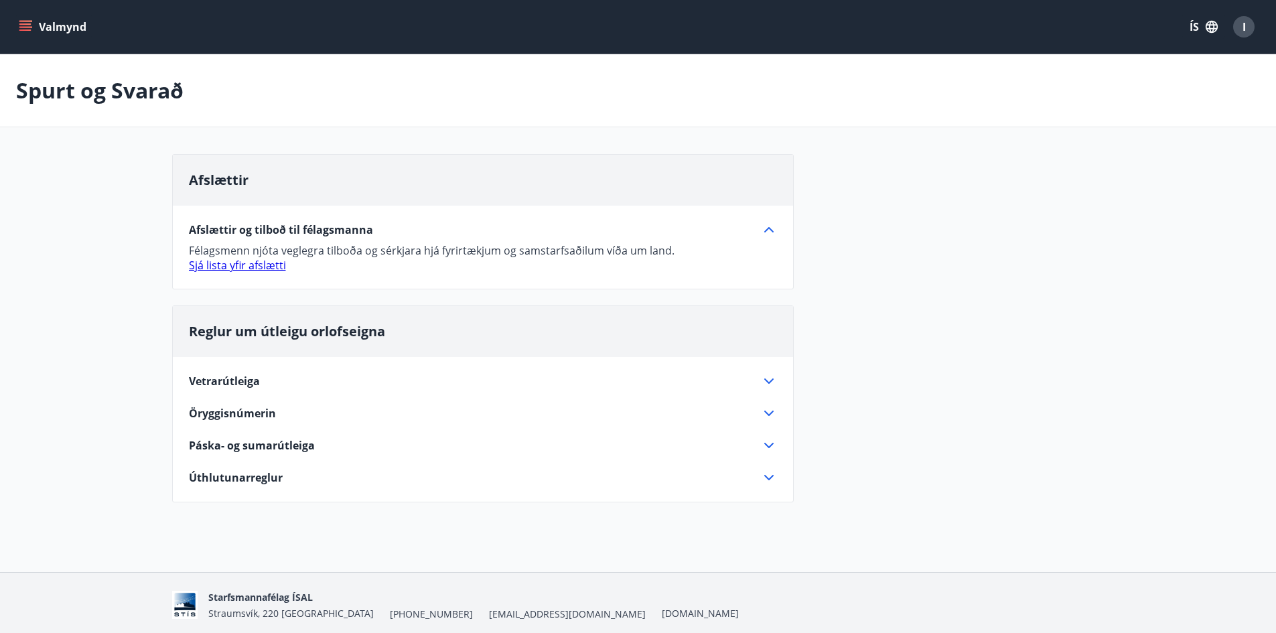
click at [214, 267] on link "Sjá lista yfir afslætti" at bounding box center [237, 265] width 97 height 15
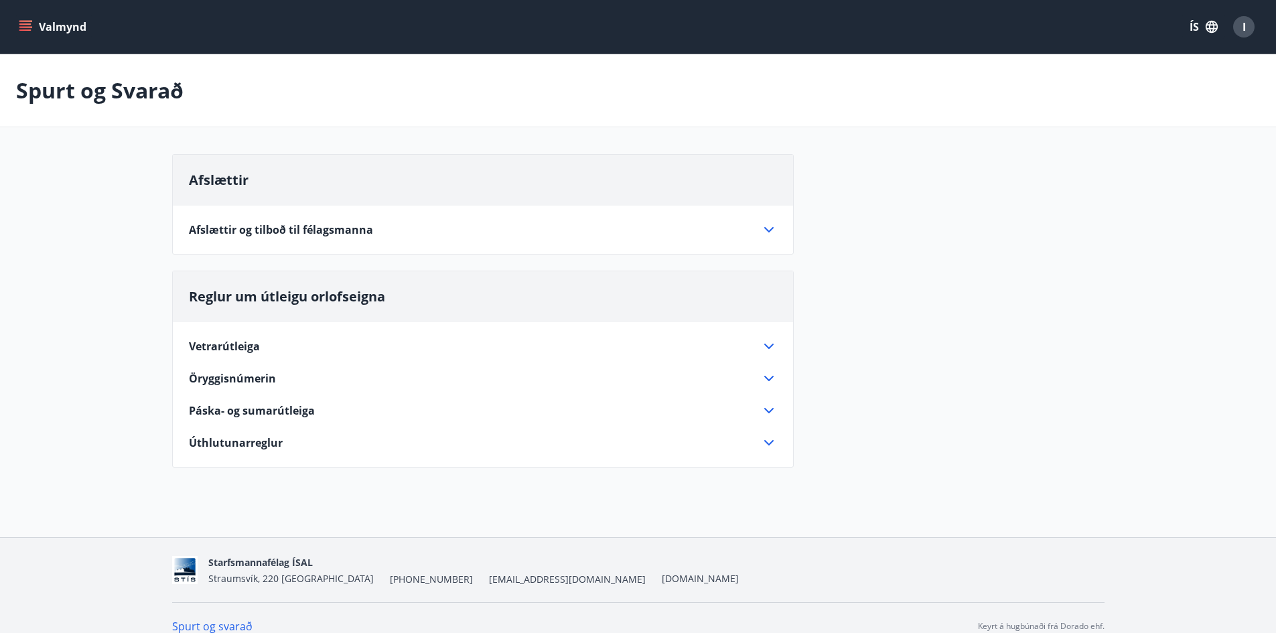
click at [770, 344] on icon at bounding box center [769, 346] width 16 height 16
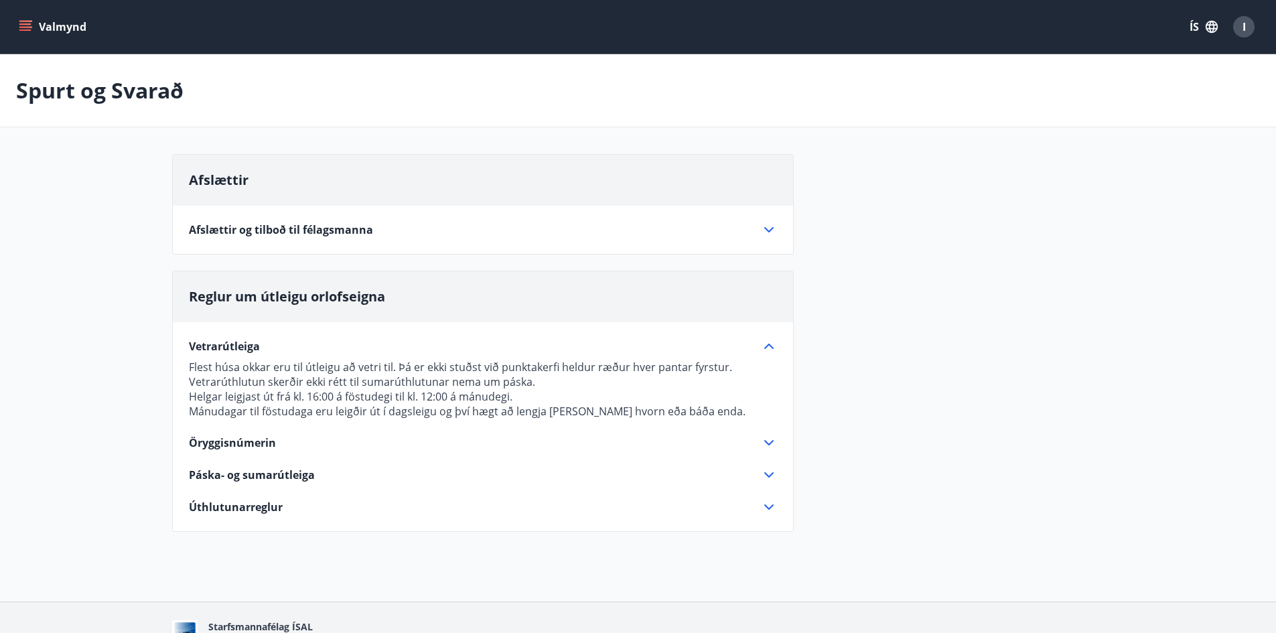
click at [767, 435] on icon at bounding box center [769, 443] width 16 height 16
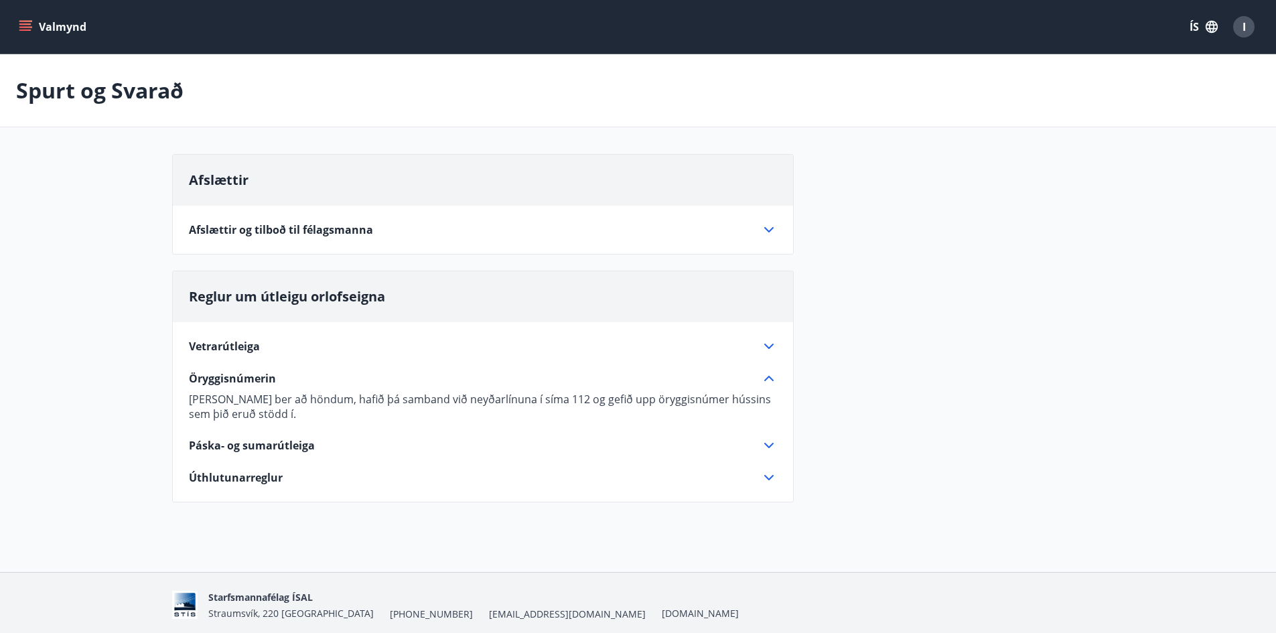
click at [772, 443] on icon at bounding box center [769, 445] width 16 height 16
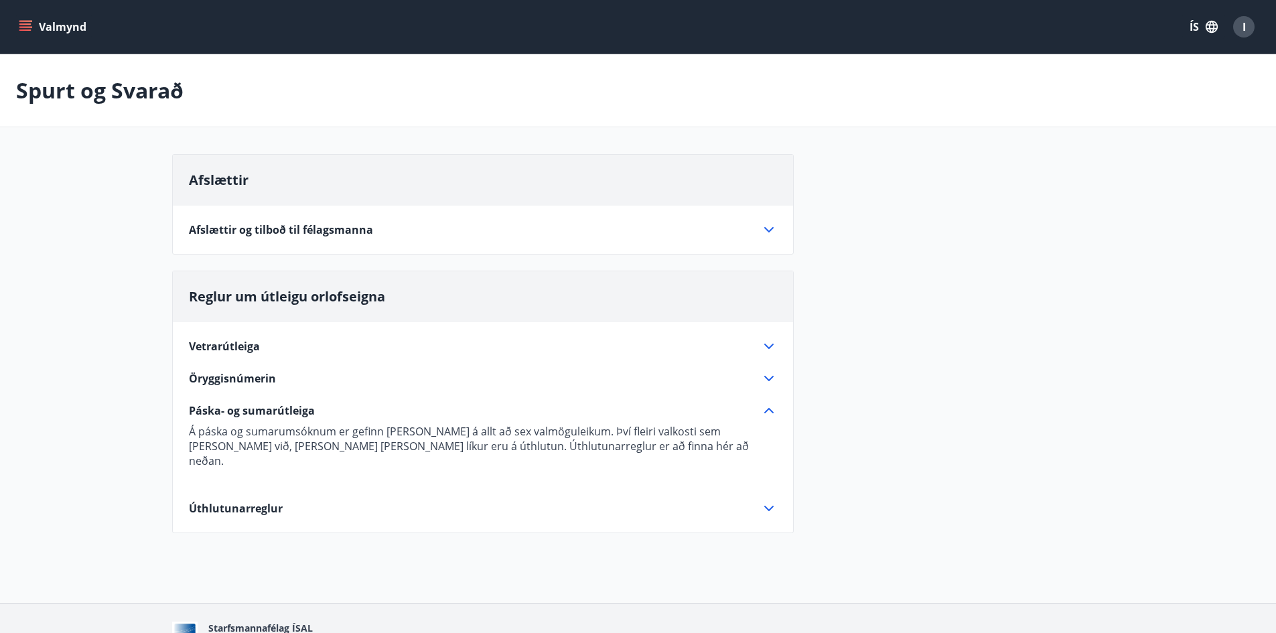
click at [768, 500] on icon at bounding box center [769, 508] width 16 height 16
